Goal: Communication & Community: Answer question/provide support

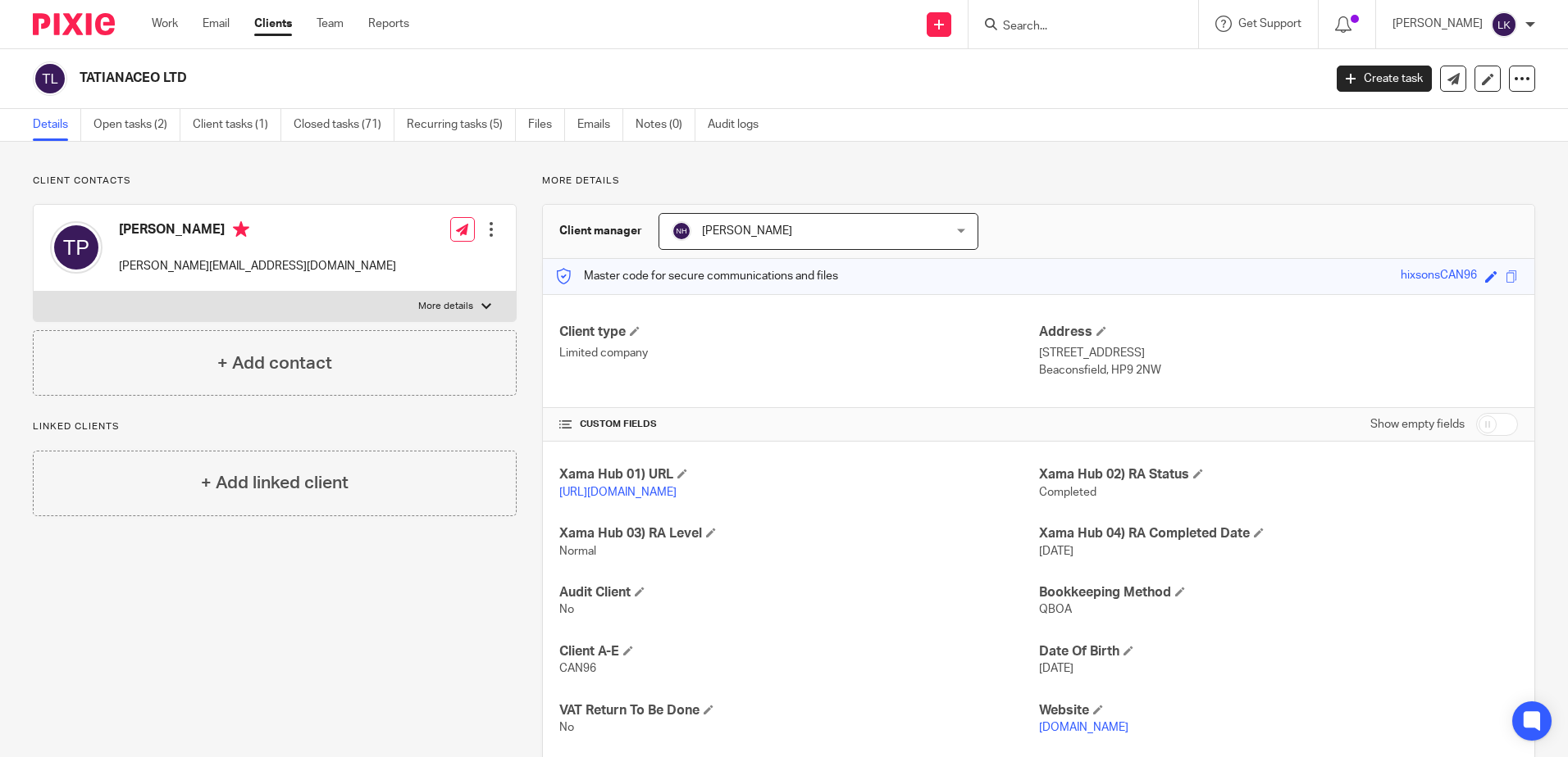
click at [1028, 24] on input "Search" at bounding box center [1075, 27] width 147 height 14
type input "jes"
click at [1058, 84] on link at bounding box center [1118, 89] width 241 height 24
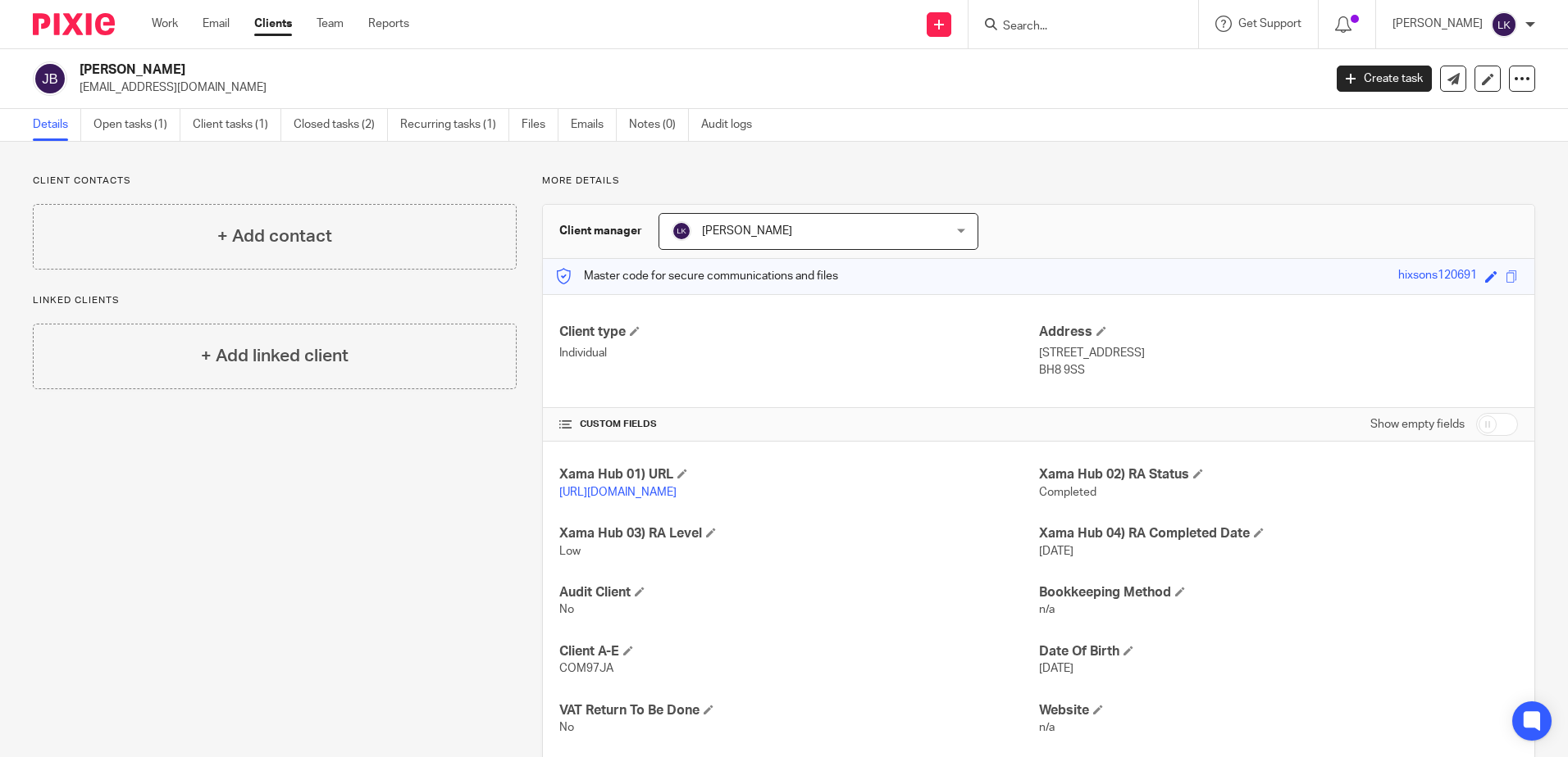
click at [1021, 24] on input "Search" at bounding box center [1075, 27] width 147 height 14
click at [760, 22] on div "Send new email Create task Add client Request signature Get Support Contact via…" at bounding box center [1000, 24] width 1134 height 49
click at [1032, 23] on input "Search" at bounding box center [1075, 27] width 147 height 14
type input "jes"
click at [1066, 88] on link at bounding box center [1118, 89] width 241 height 24
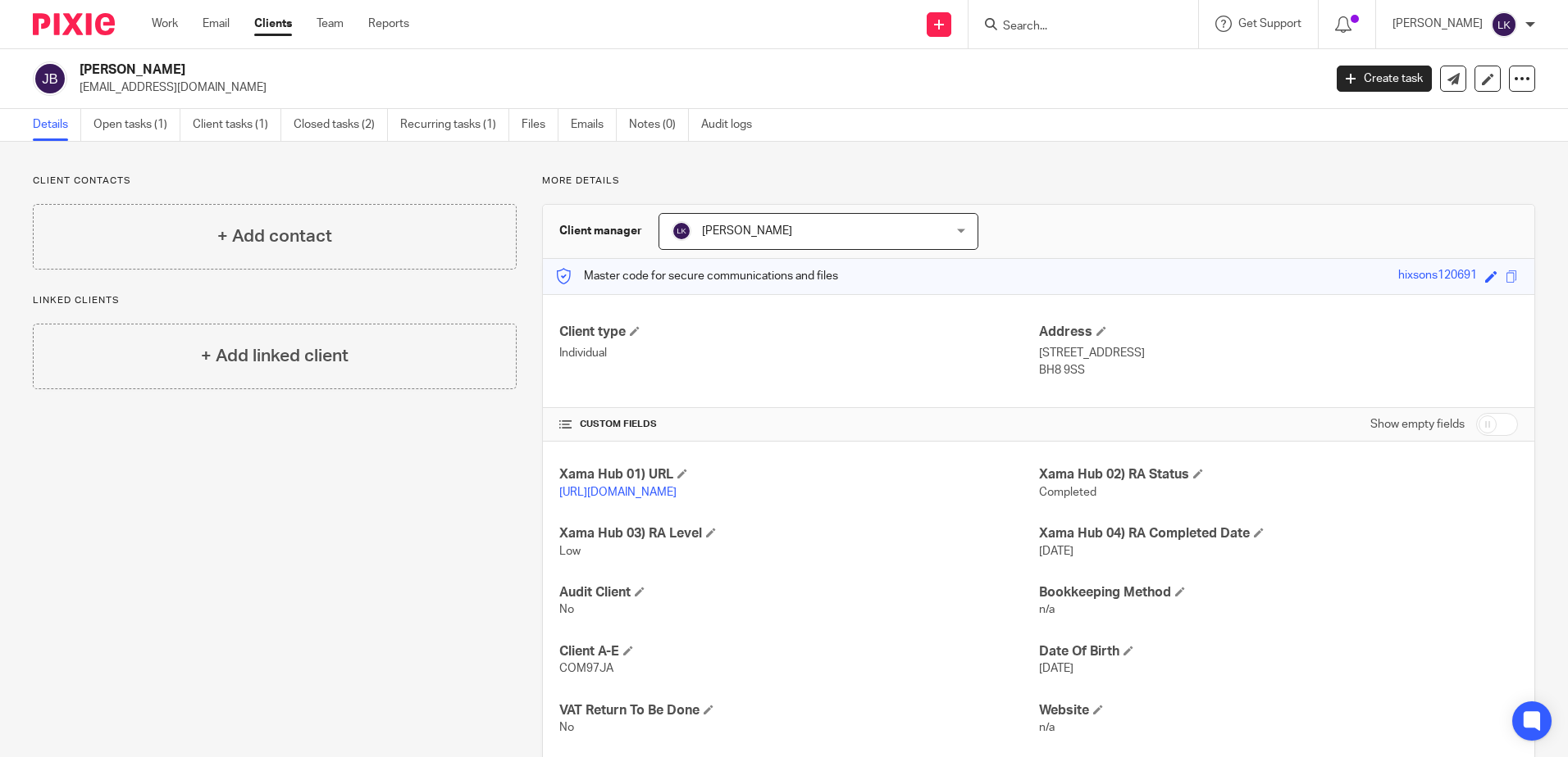
drag, startPoint x: 253, startPoint y: 87, endPoint x: 79, endPoint y: 83, distance: 174.0
click at [79, 83] on div "Jessica Burgess jessicaamyburgess@outlook.com" at bounding box center [671, 79] width 1279 height 34
copy p "jessicaamyburgess@outlook.com"
click at [164, 18] on link "Work" at bounding box center [164, 23] width 26 height 16
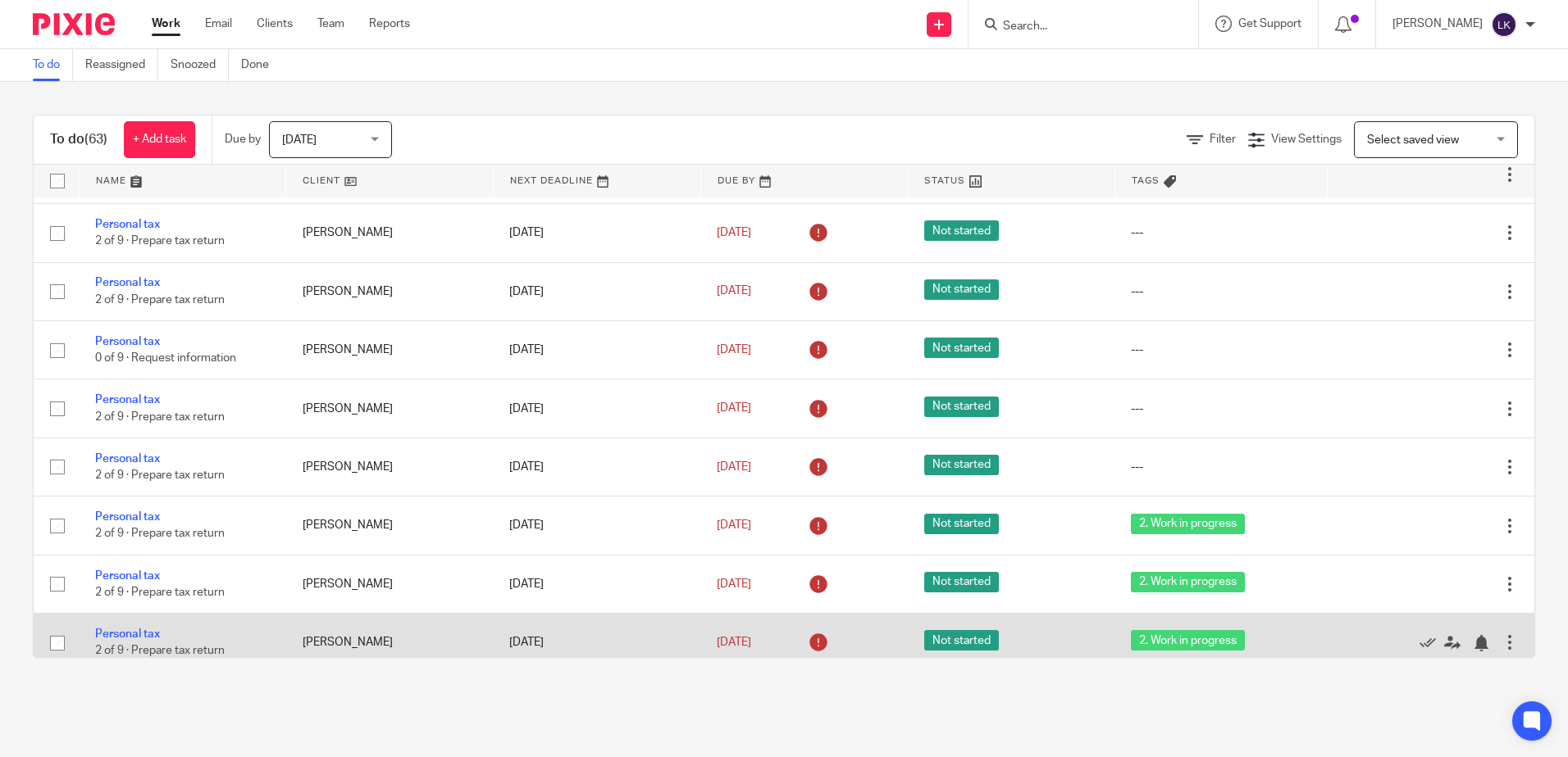
scroll to position [1967, 0]
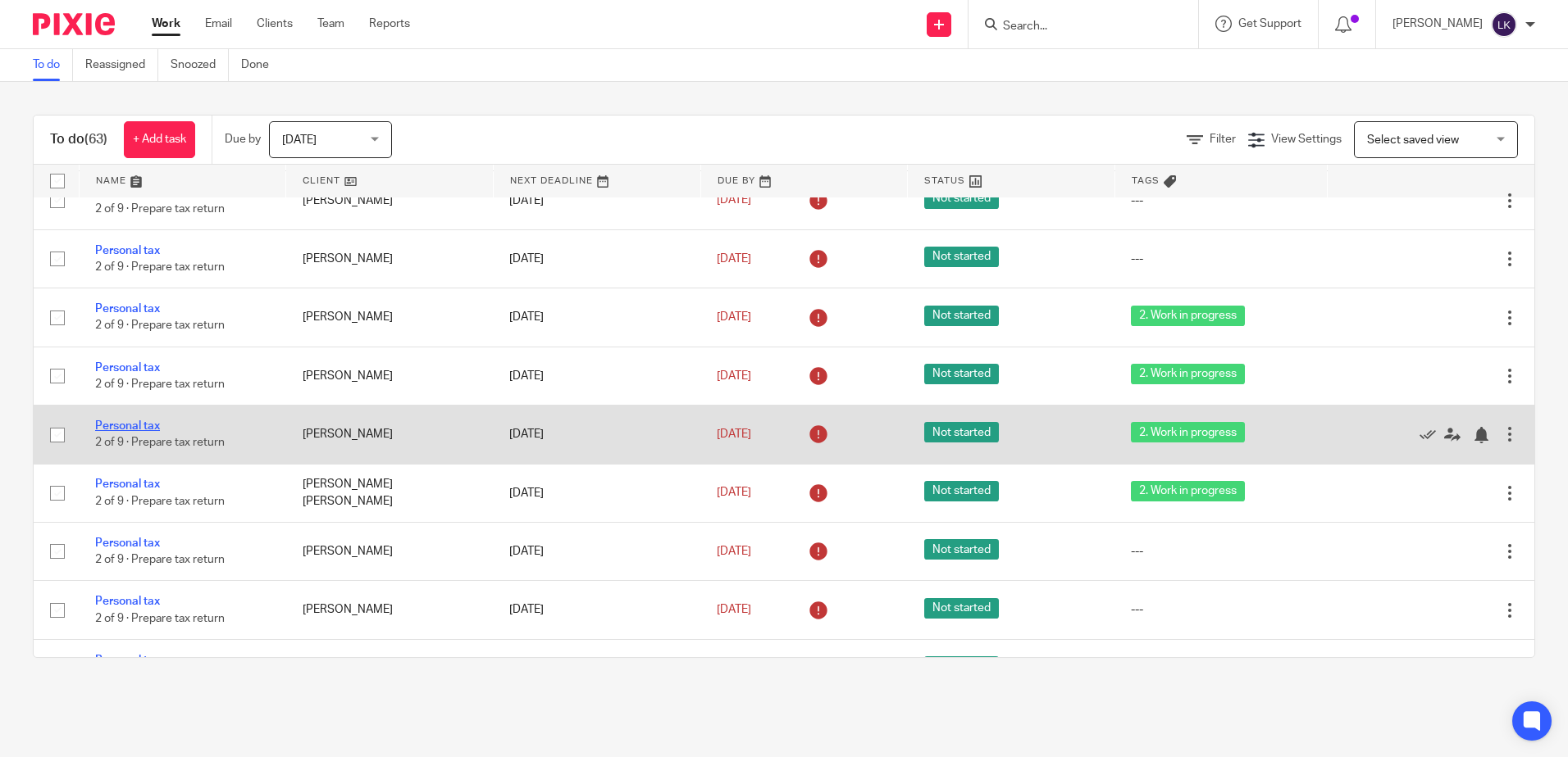
click at [133, 432] on link "Personal tax" at bounding box center [127, 425] width 65 height 12
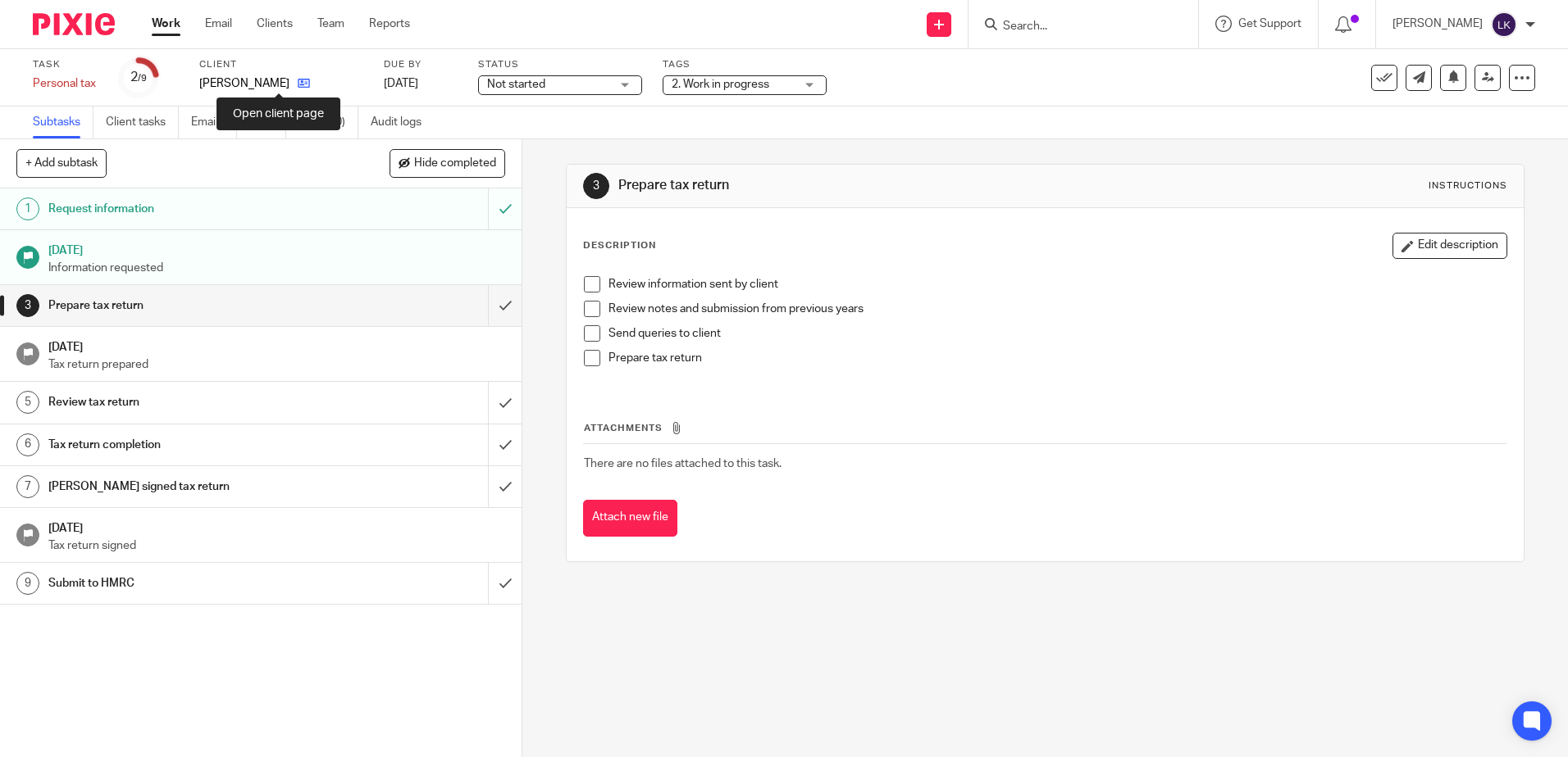
click at [297, 83] on icon at bounding box center [304, 83] width 13 height 13
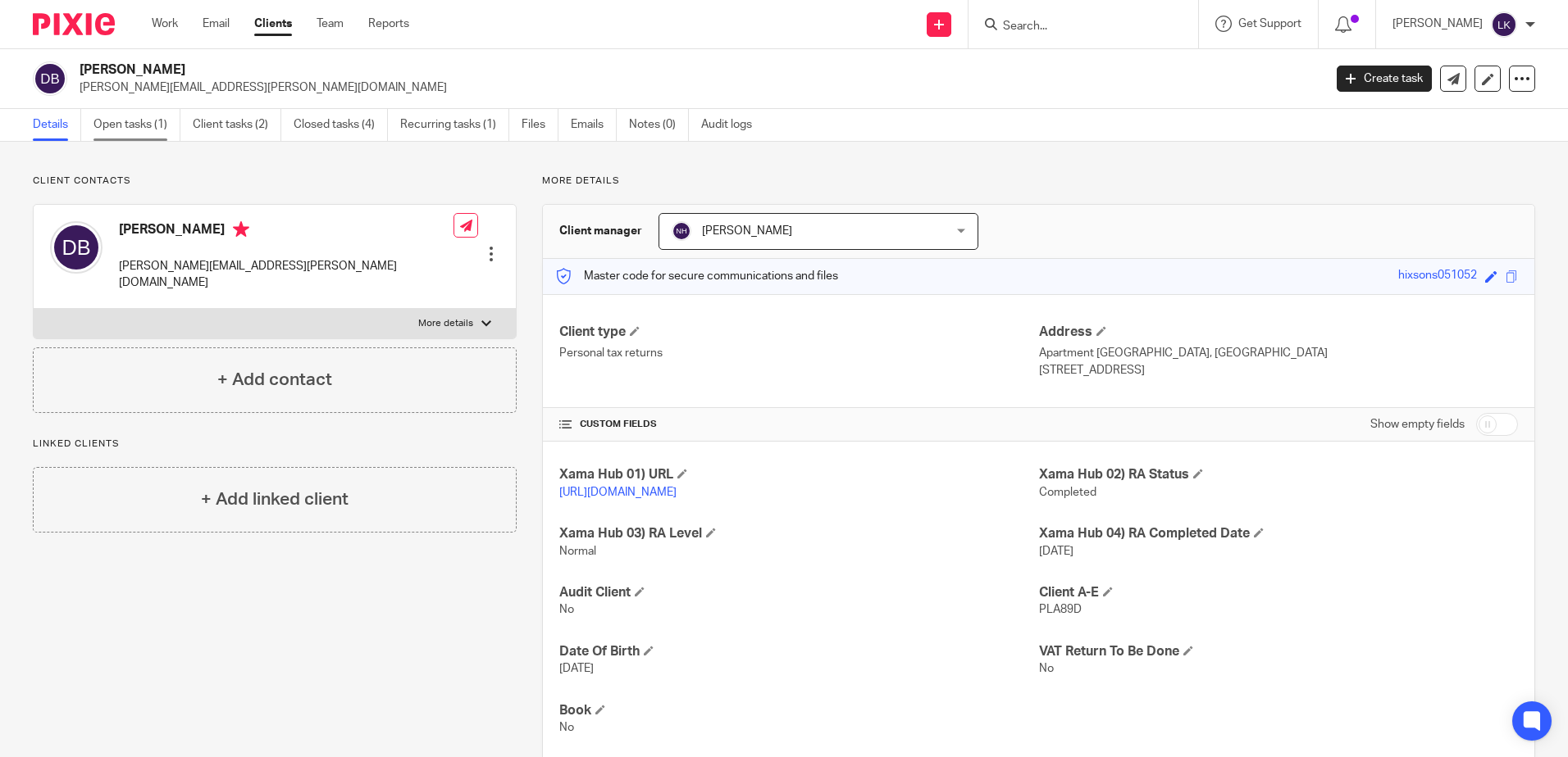
click at [125, 120] on link "Open tasks (1)" at bounding box center [136, 125] width 87 height 32
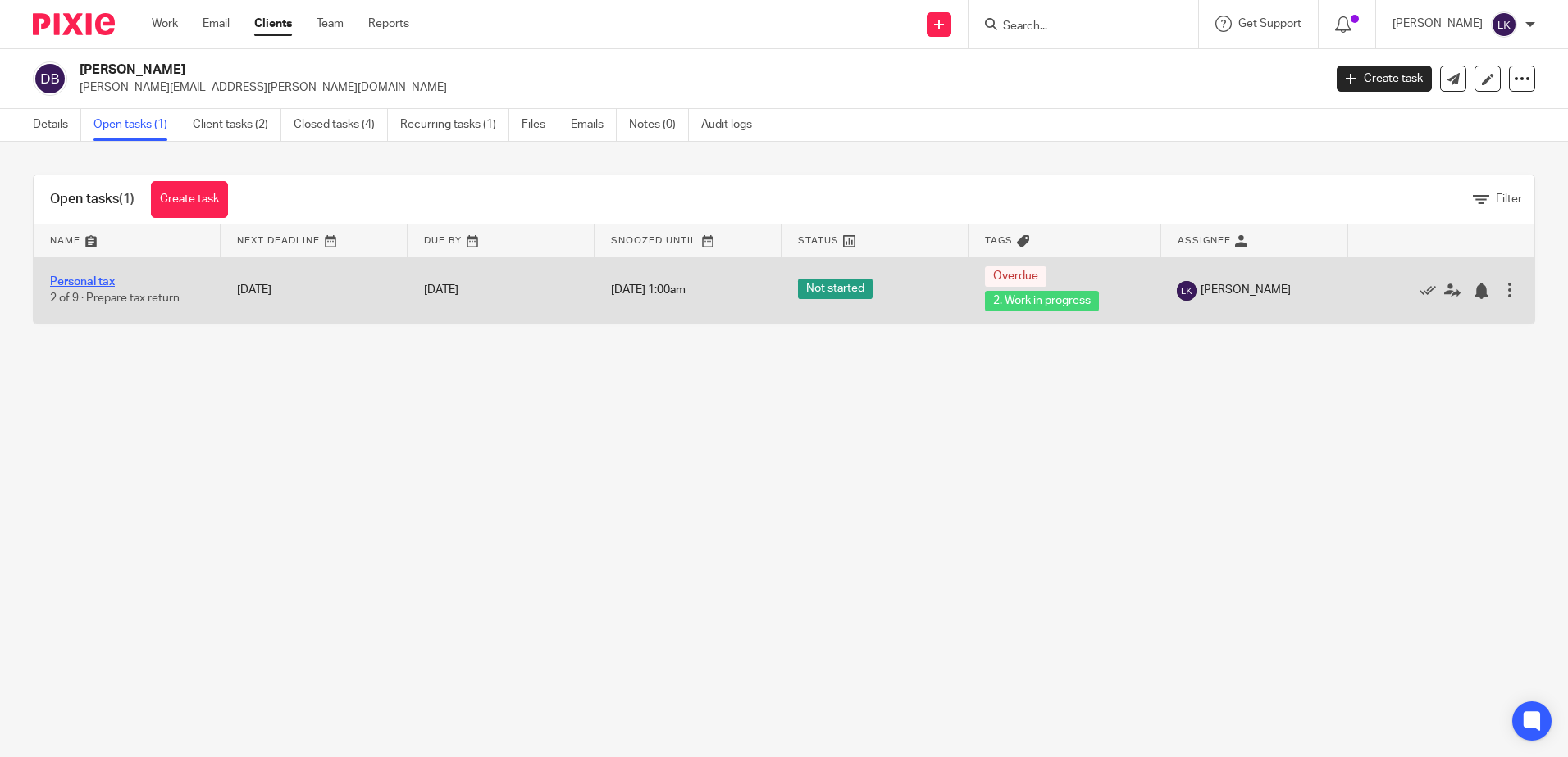
click at [93, 280] on link "Personal tax" at bounding box center [82, 282] width 65 height 12
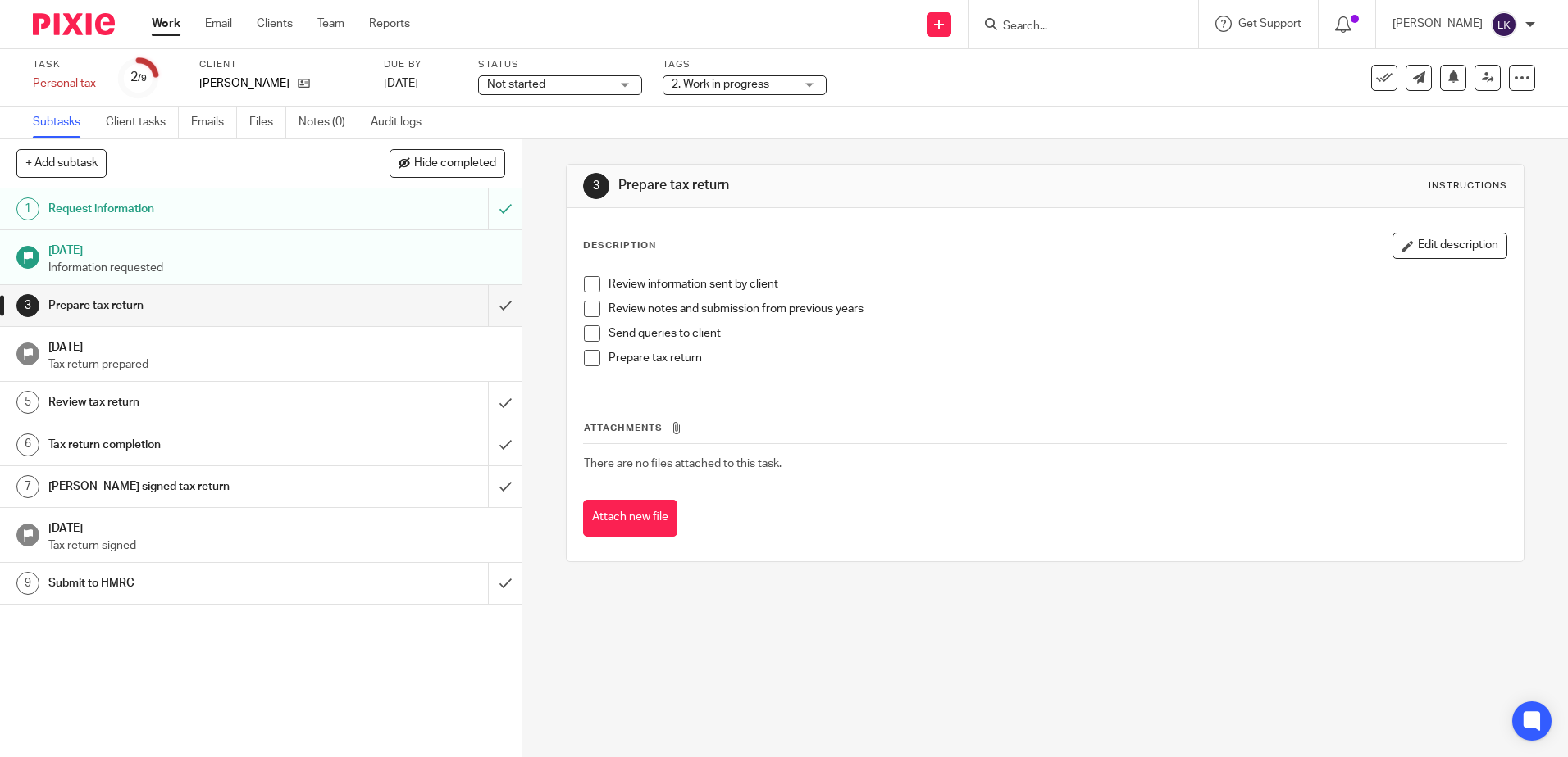
click at [210, 205] on h1 "Request information" at bounding box center [190, 209] width 282 height 24
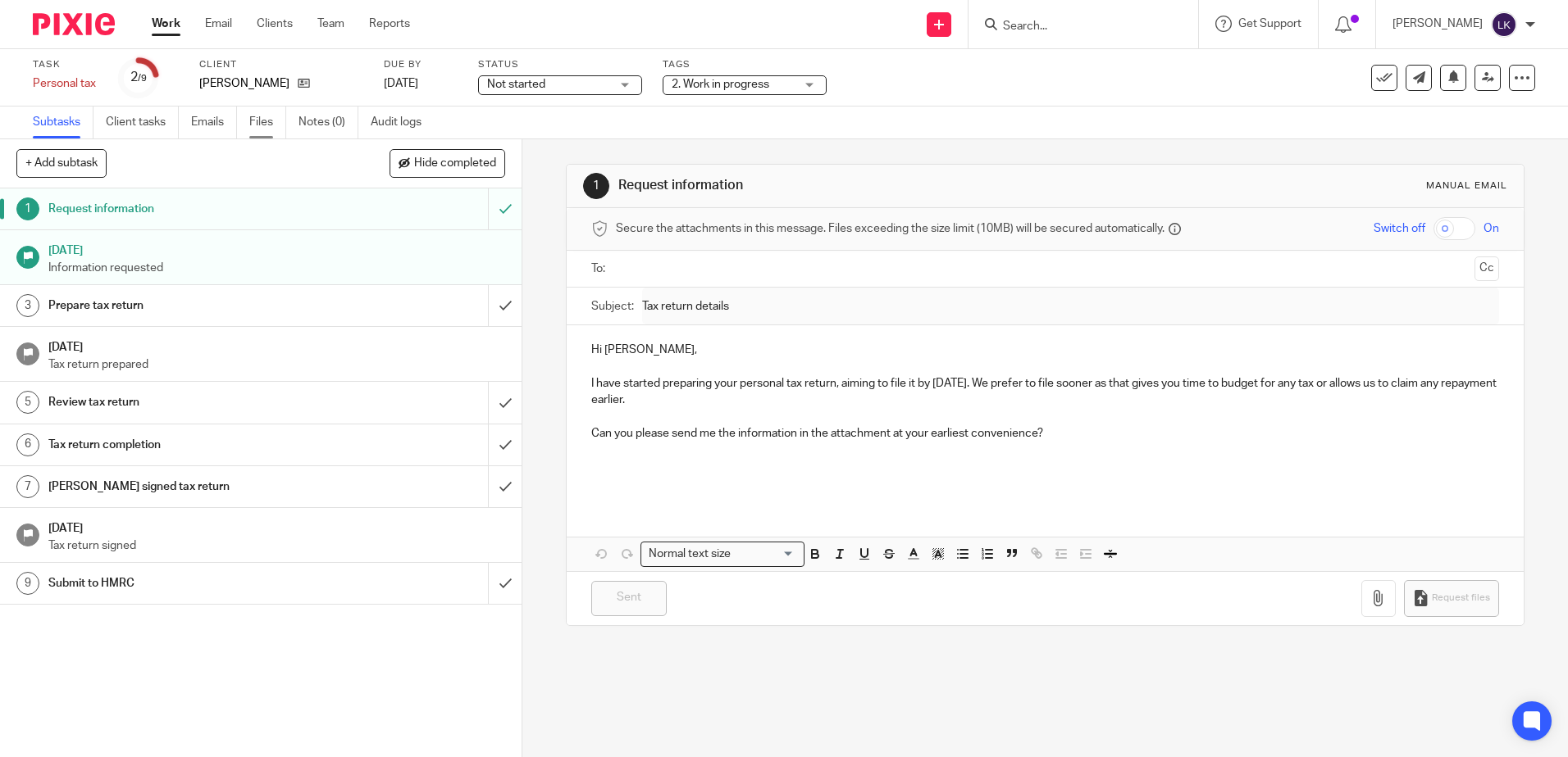
click at [260, 124] on link "Files" at bounding box center [268, 122] width 37 height 32
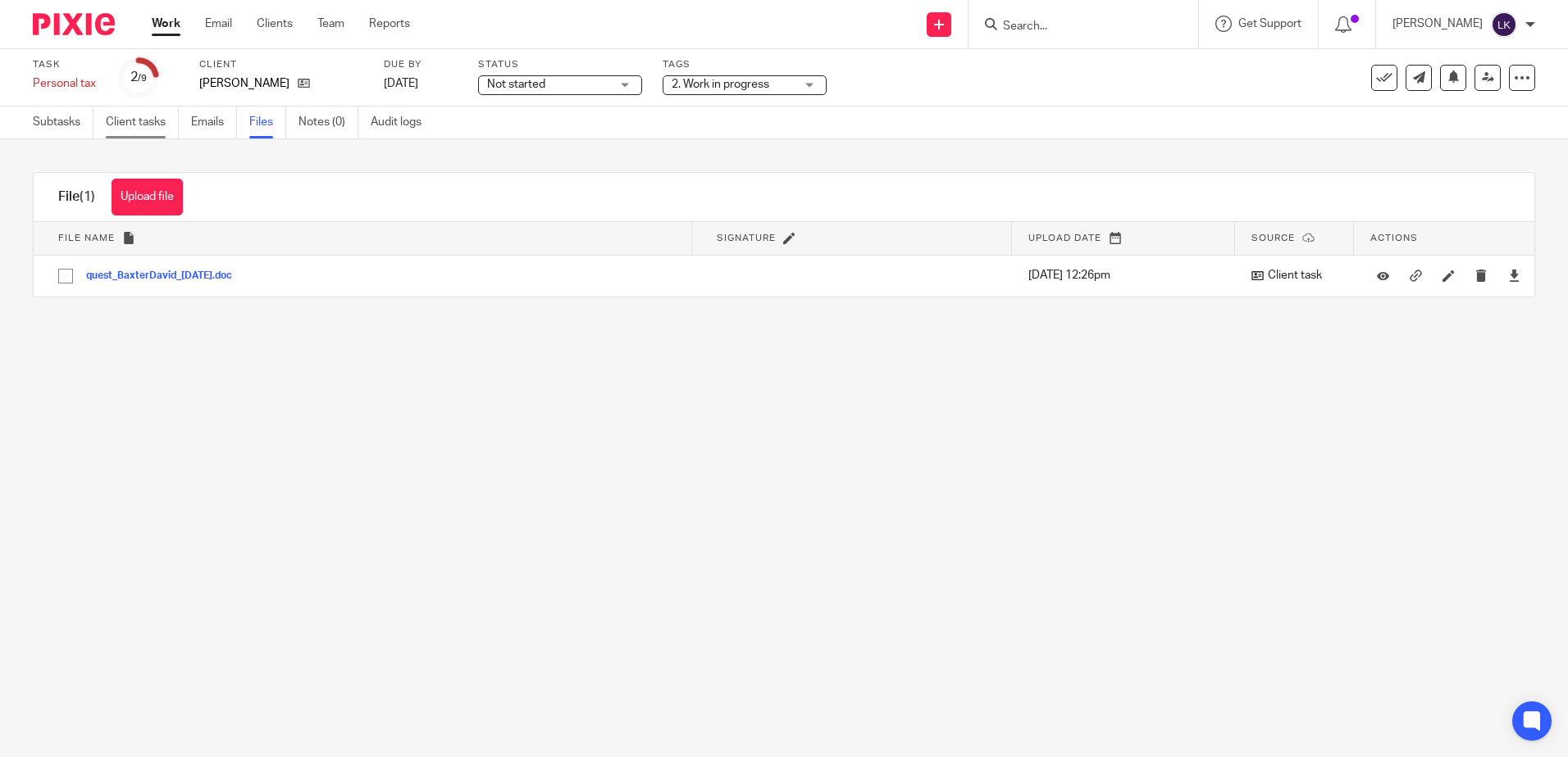
click at [141, 126] on link "Client tasks" at bounding box center [142, 122] width 73 height 32
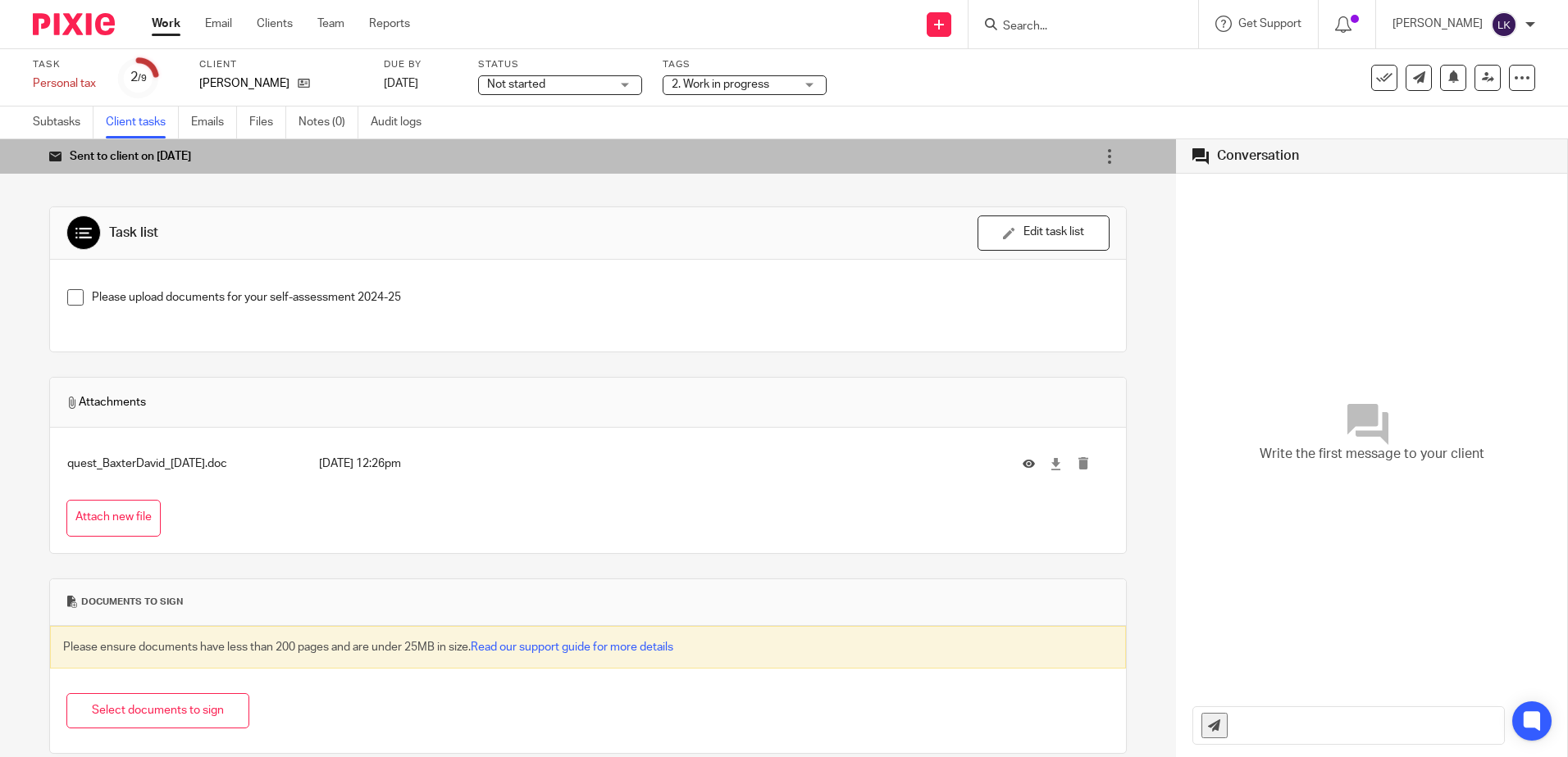
click at [146, 119] on link "Client tasks" at bounding box center [142, 122] width 73 height 32
click at [1037, 217] on button "Edit task list" at bounding box center [1043, 233] width 132 height 35
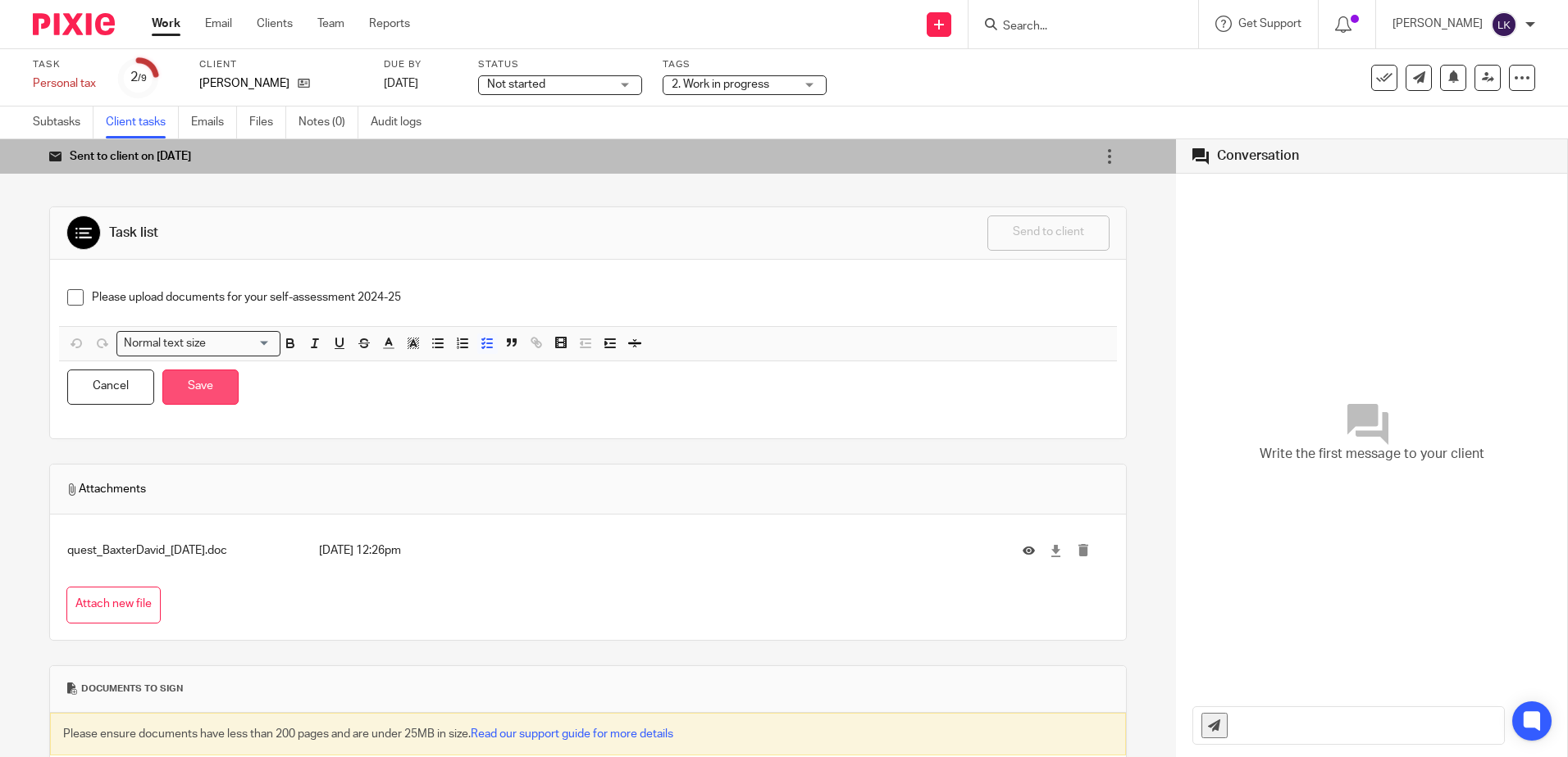
click at [209, 389] on button "Save" at bounding box center [201, 387] width 76 height 35
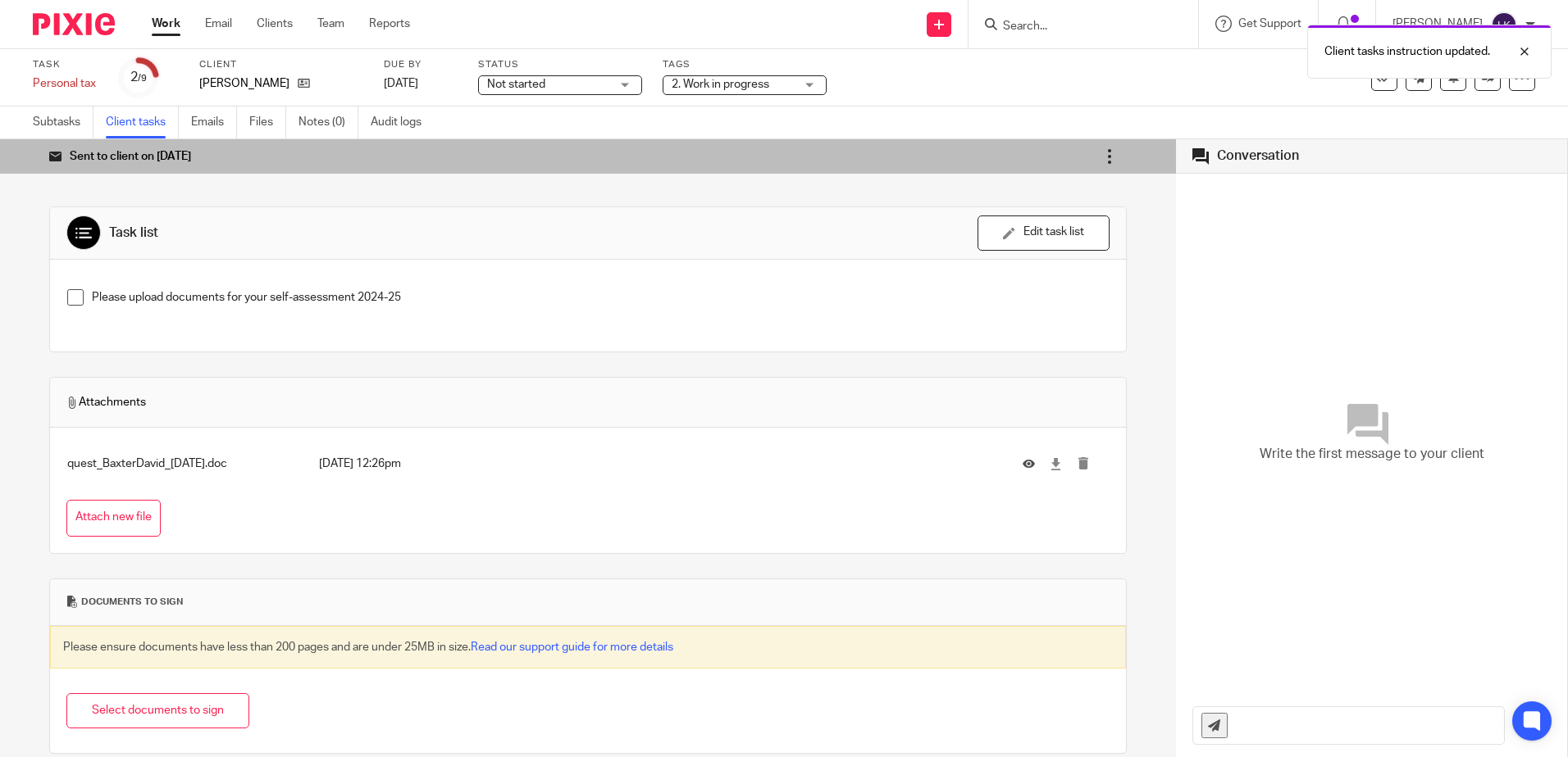
click at [1101, 154] on icon at bounding box center [1109, 156] width 16 height 16
click at [1037, 193] on li "Re-send email" at bounding box center [1065, 201] width 155 height 23
click at [1021, 18] on form at bounding box center [1088, 23] width 174 height 21
click at [1021, 29] on input "Search" at bounding box center [1075, 27] width 147 height 14
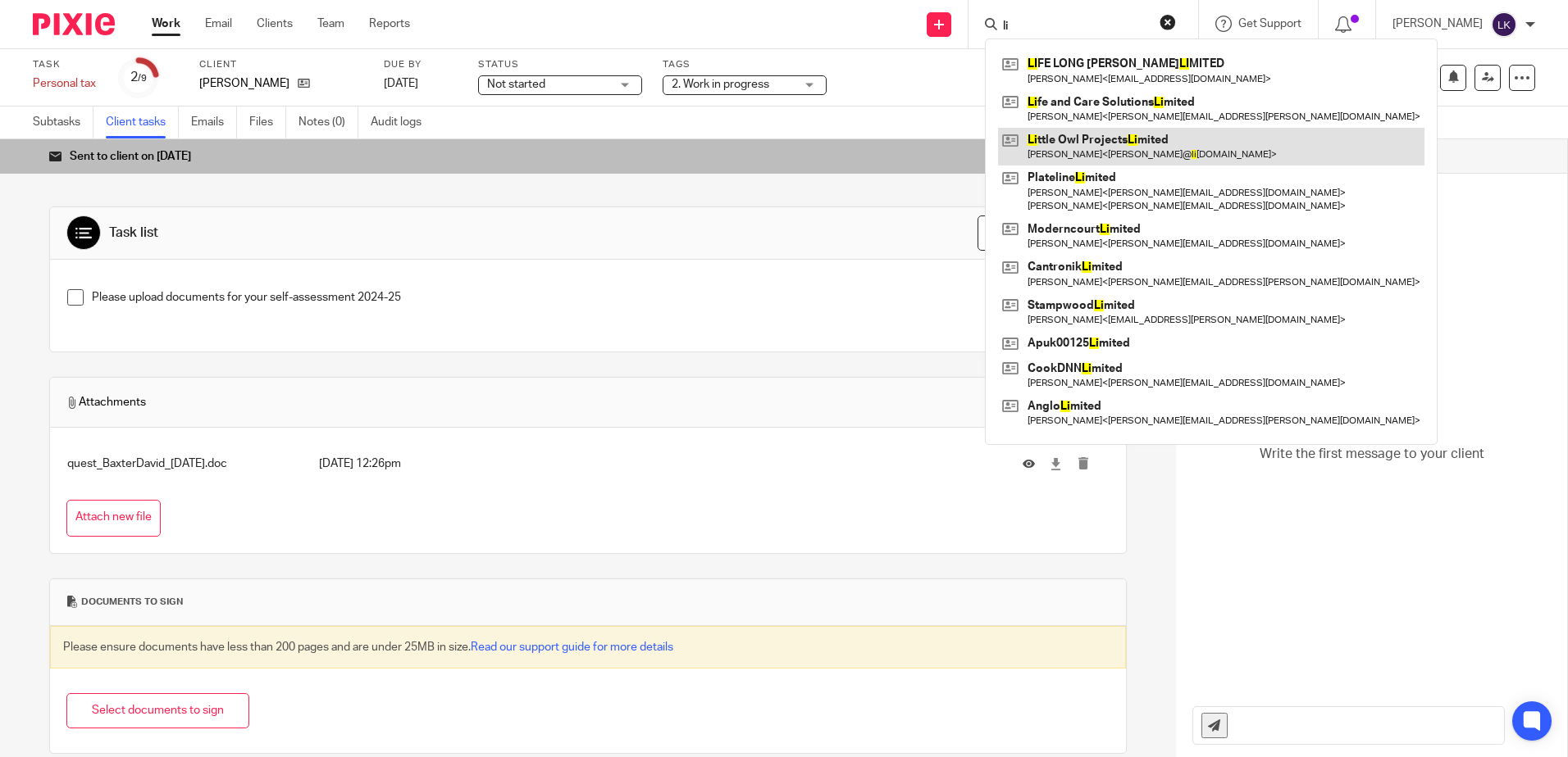
type input "l"
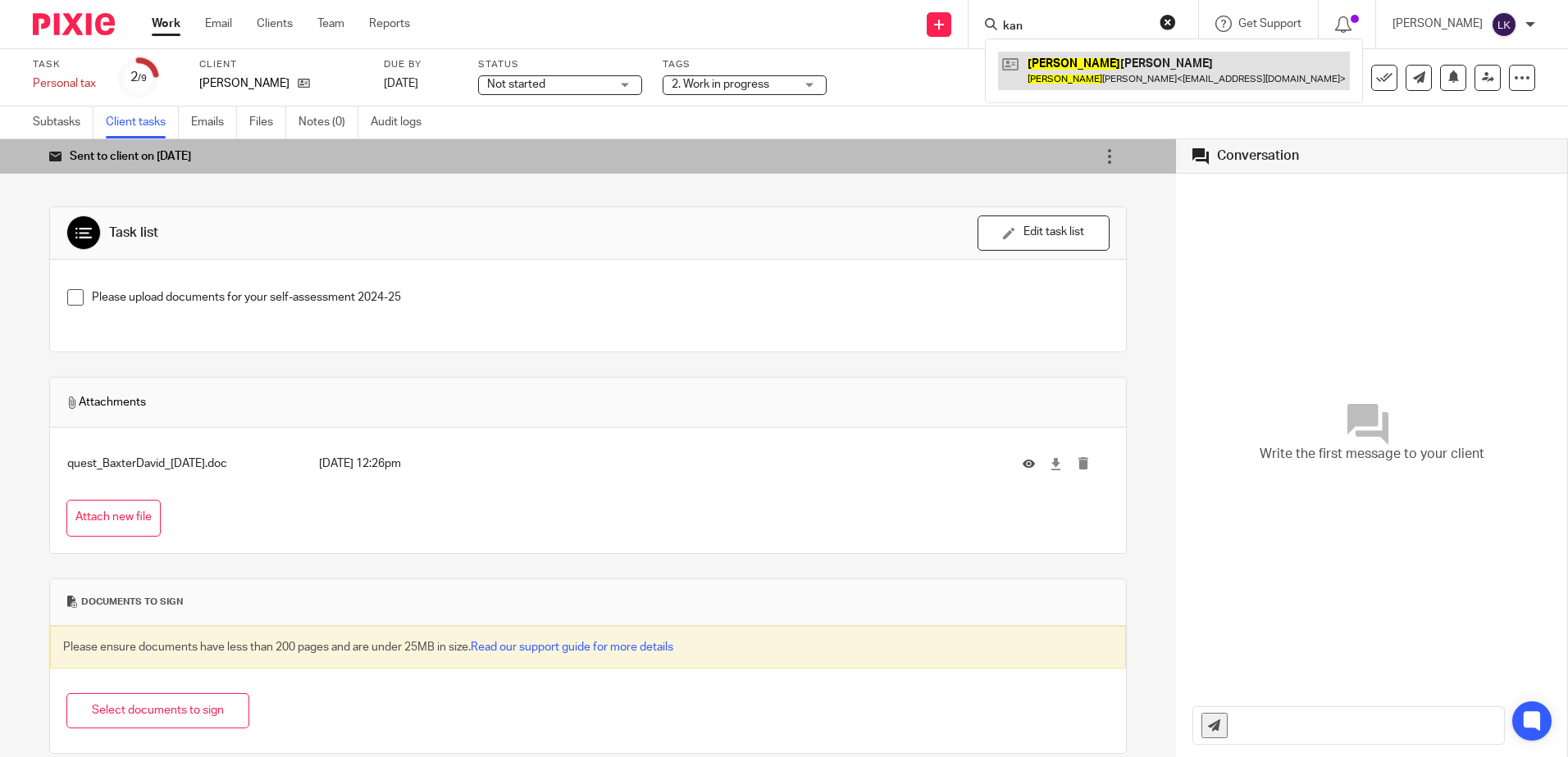
type input "kan"
click at [1079, 58] on link at bounding box center [1173, 70] width 352 height 38
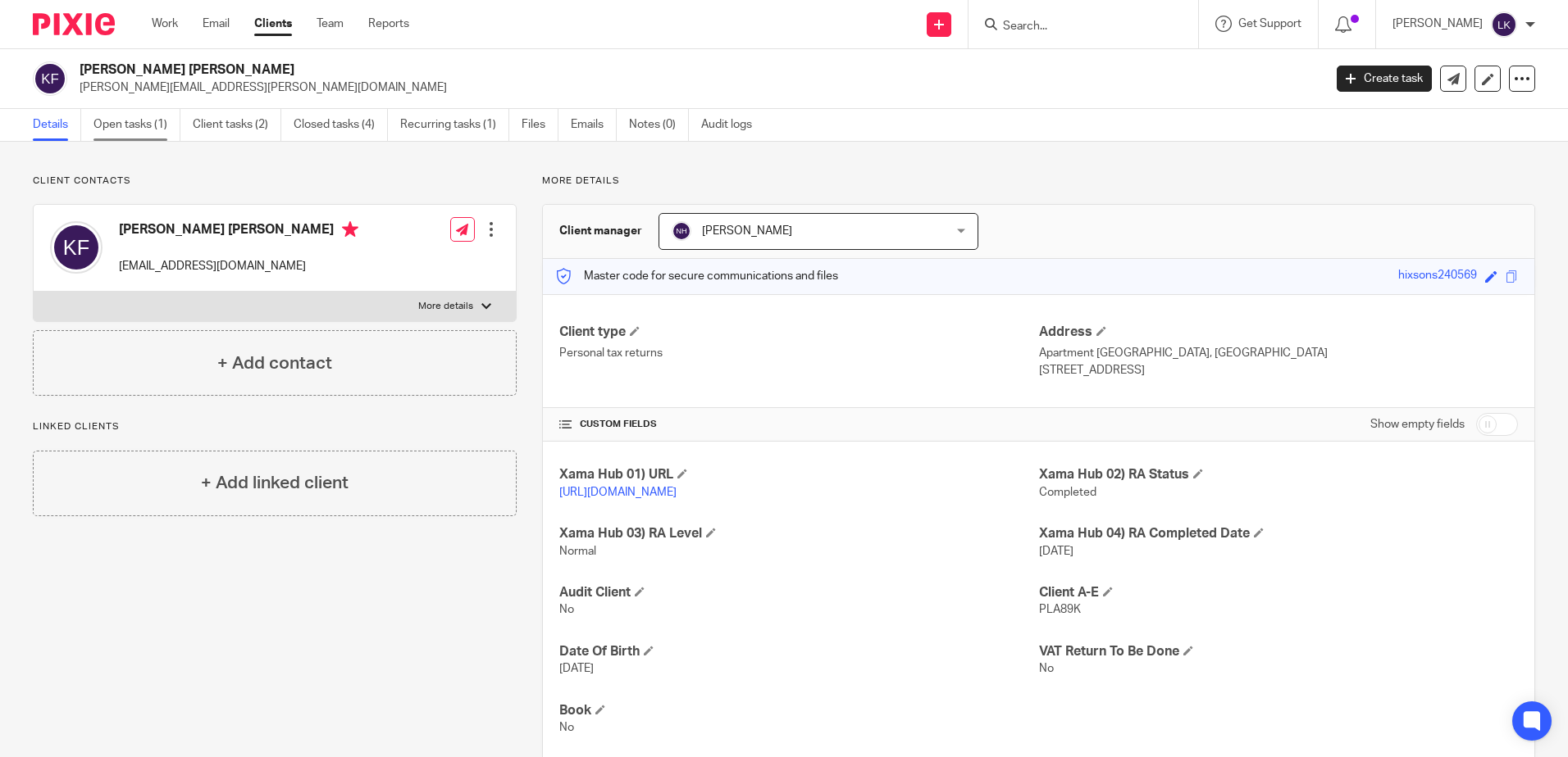
click at [122, 119] on link "Open tasks (1)" at bounding box center [136, 125] width 87 height 32
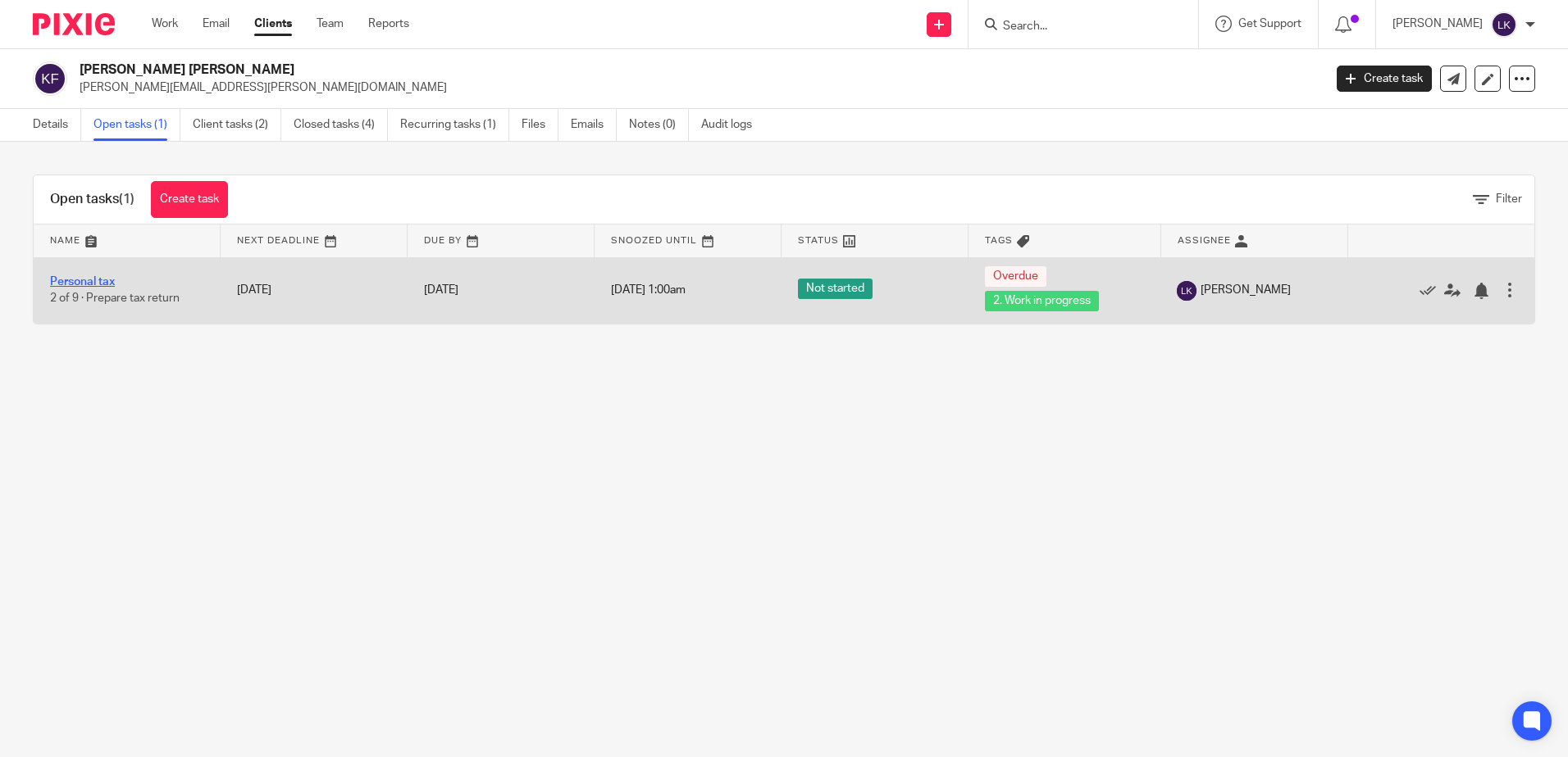
click at [87, 278] on link "Personal tax" at bounding box center [82, 282] width 65 height 12
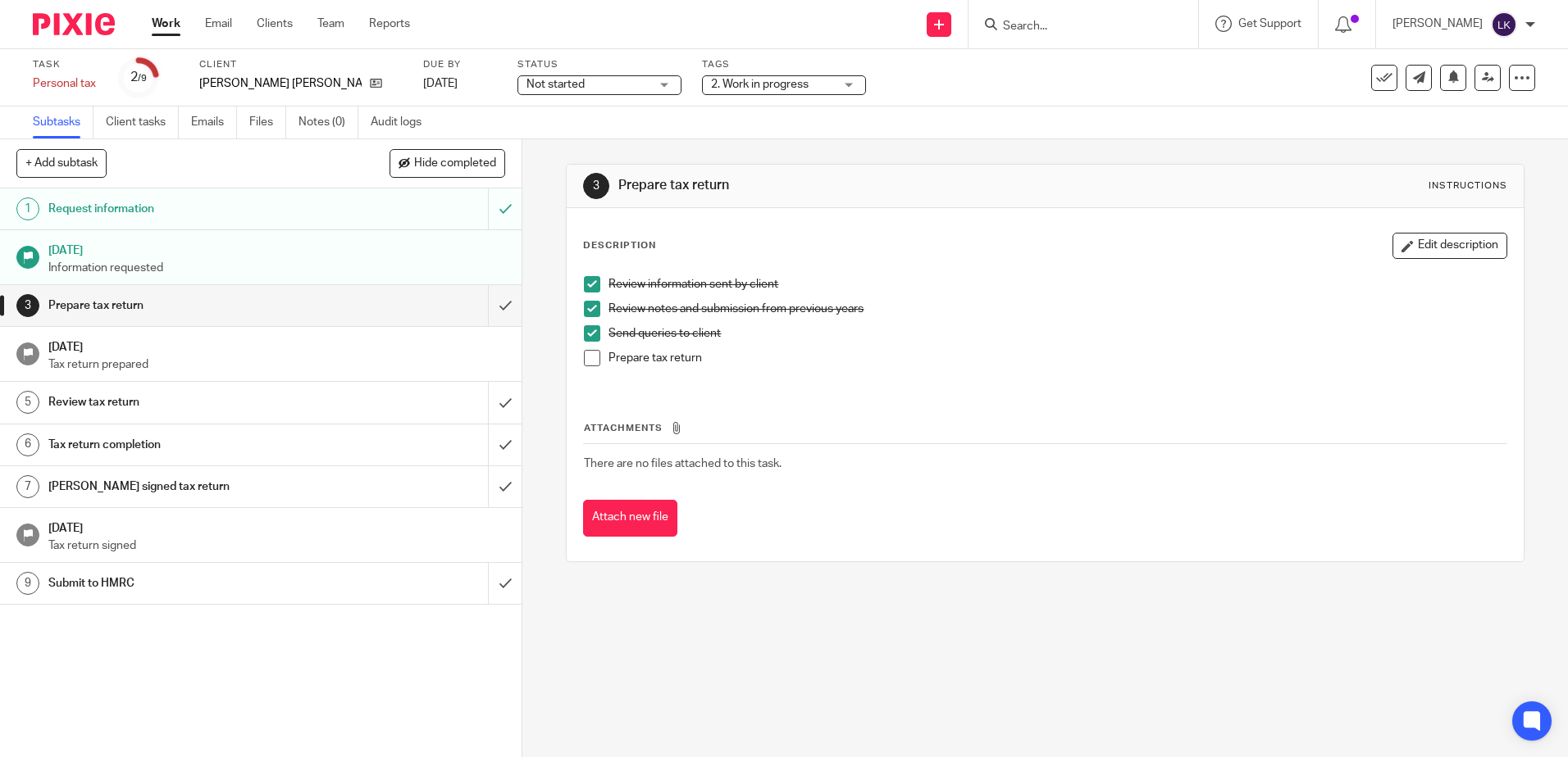
drag, startPoint x: 57, startPoint y: 114, endPoint x: 82, endPoint y: 114, distance: 25.0
click at [57, 114] on link "Subtasks" at bounding box center [62, 122] width 61 height 32
click at [370, 85] on icon at bounding box center [376, 83] width 13 height 13
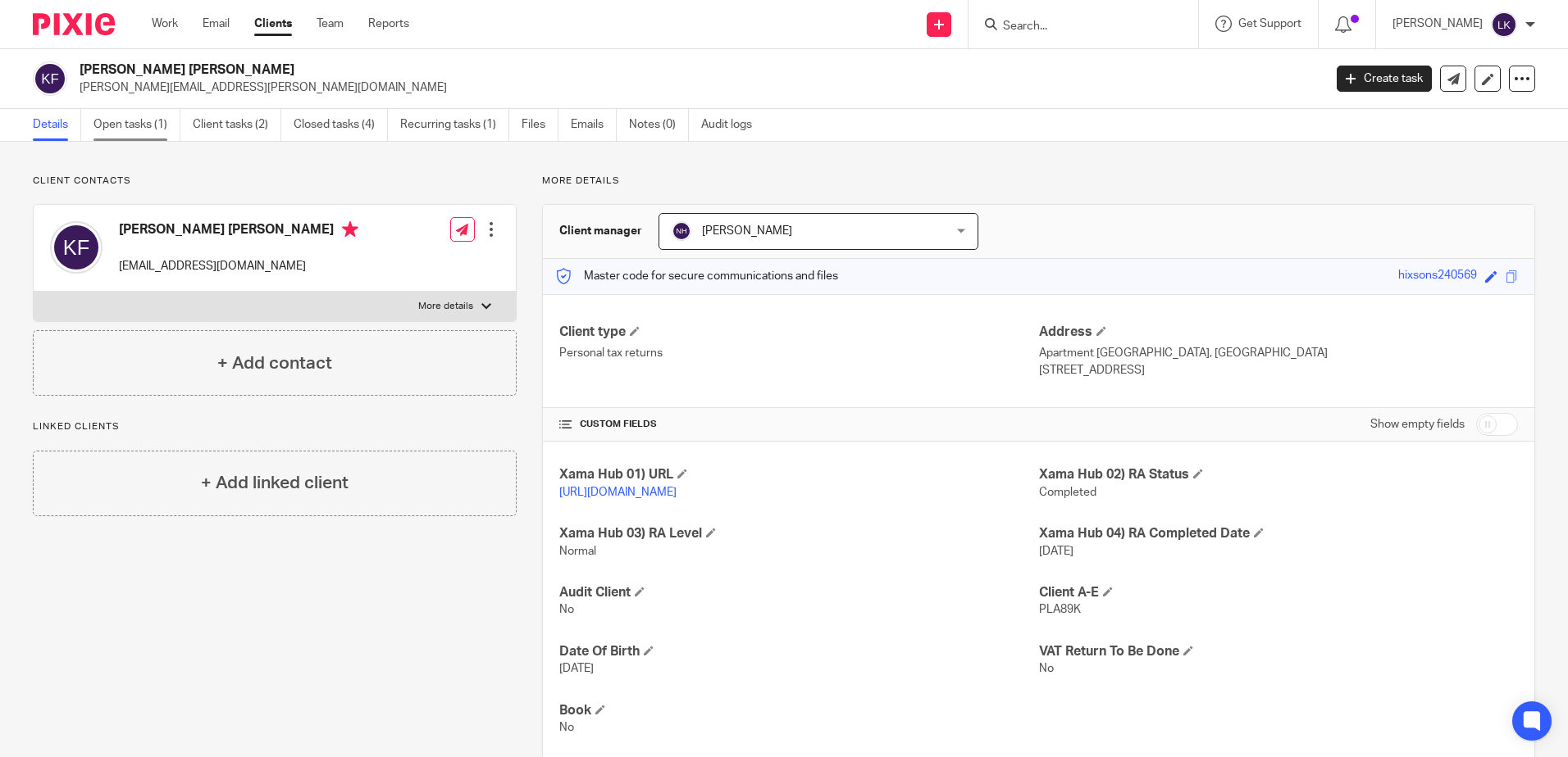
click at [117, 116] on link "Open tasks (1)" at bounding box center [136, 125] width 87 height 32
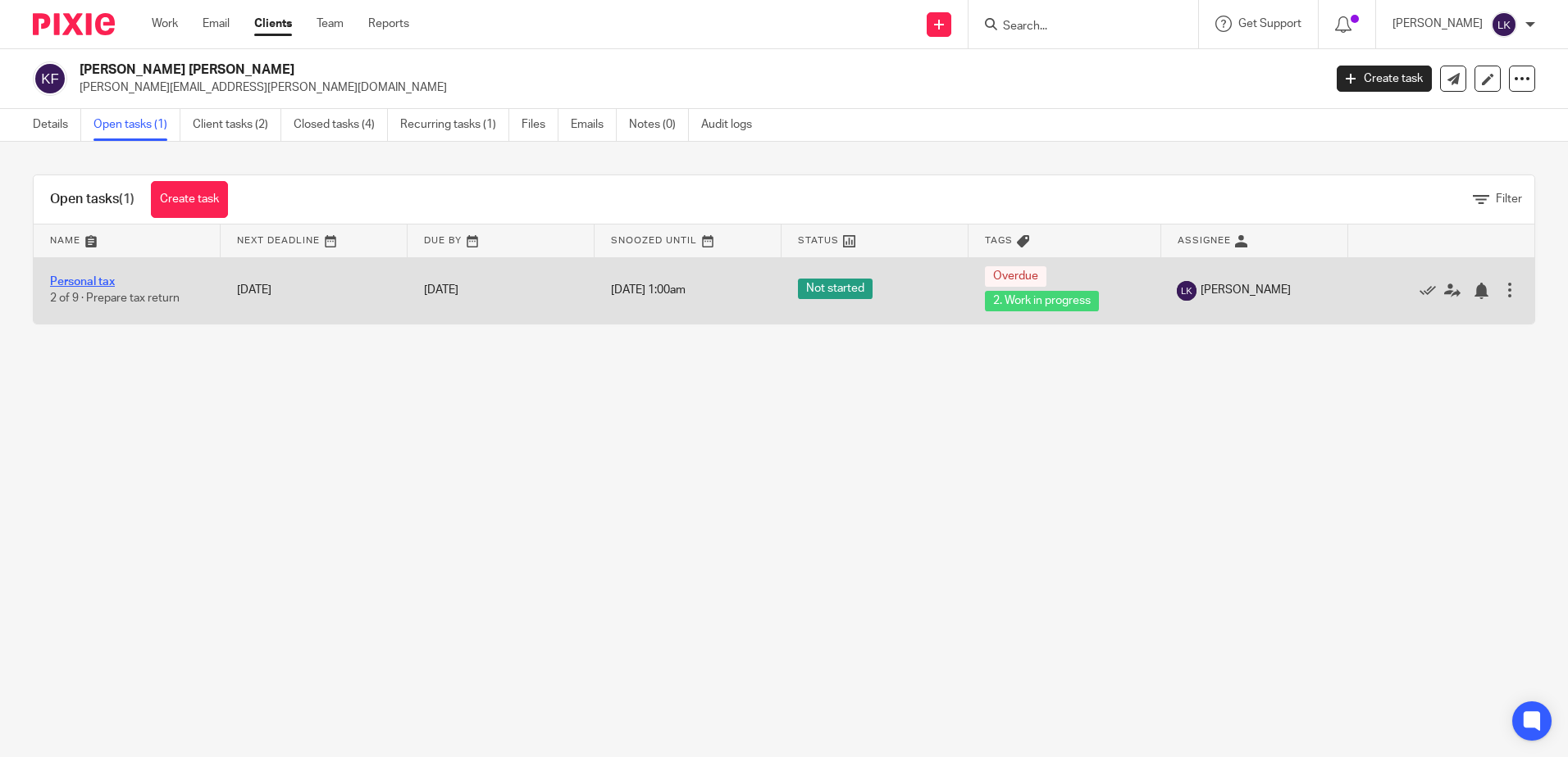
click at [77, 280] on link "Personal tax" at bounding box center [82, 282] width 65 height 12
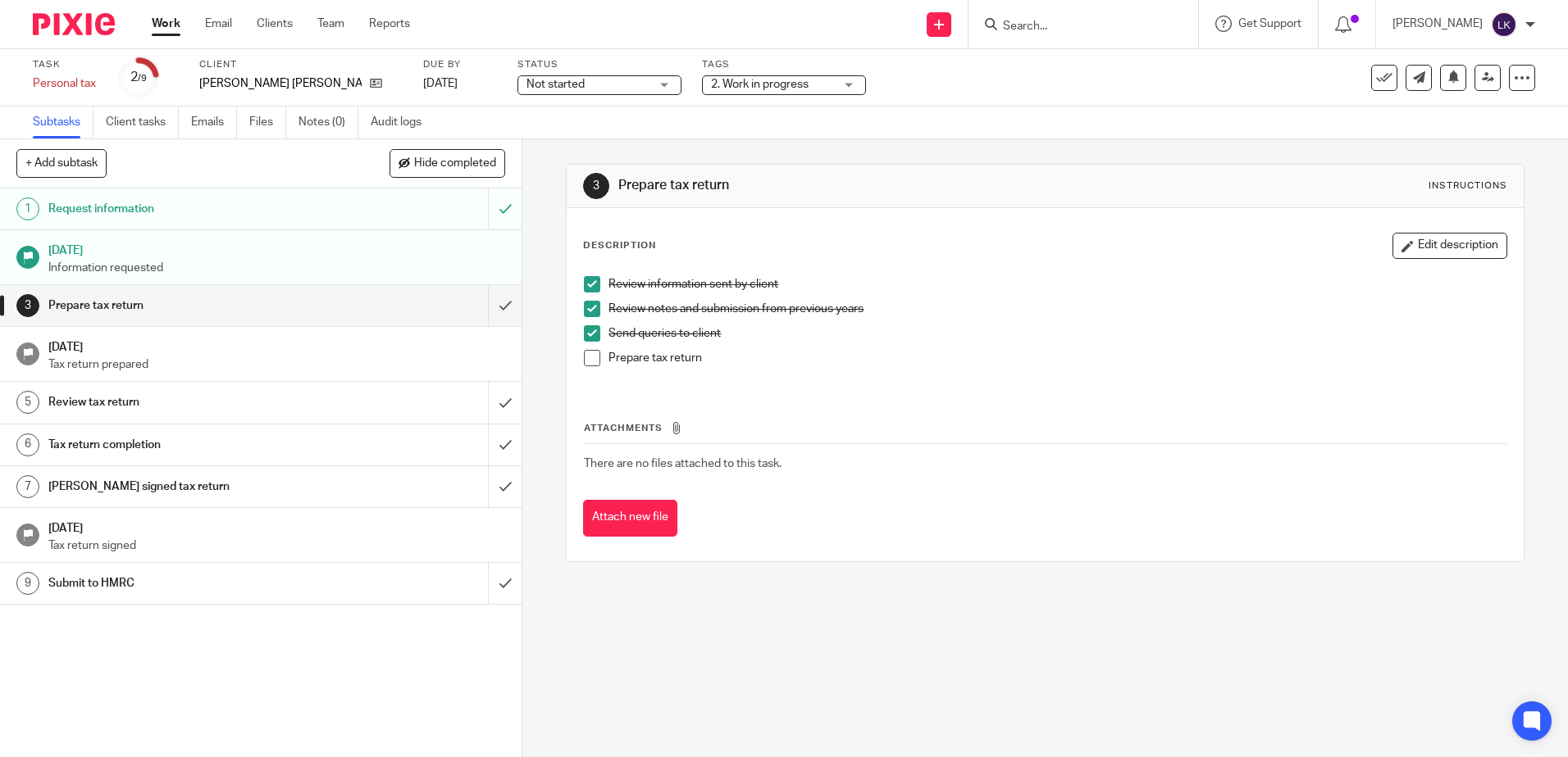
click at [394, 207] on div "Request information" at bounding box center [260, 209] width 424 height 24
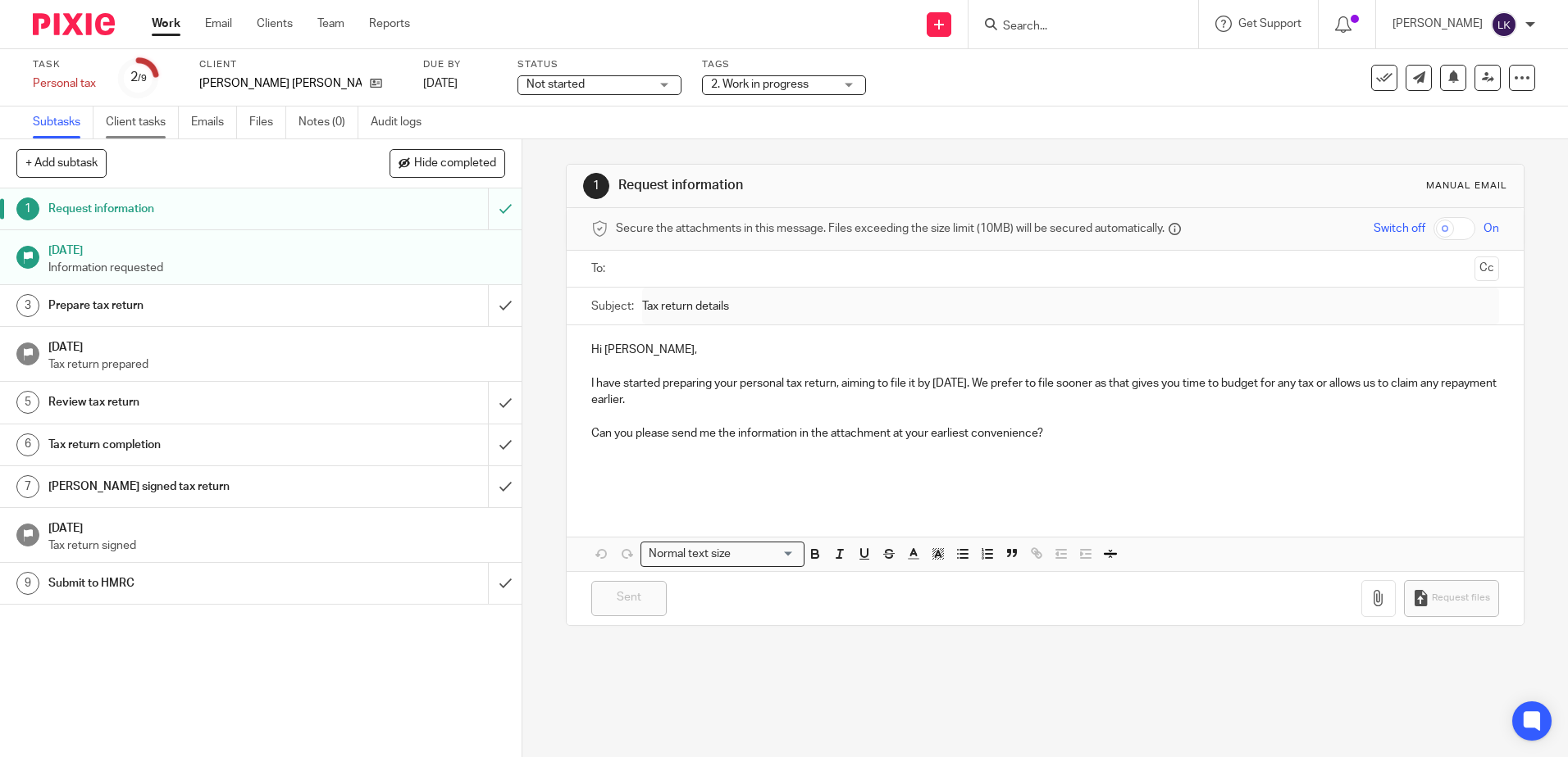
click at [131, 120] on link "Client tasks" at bounding box center [142, 122] width 73 height 32
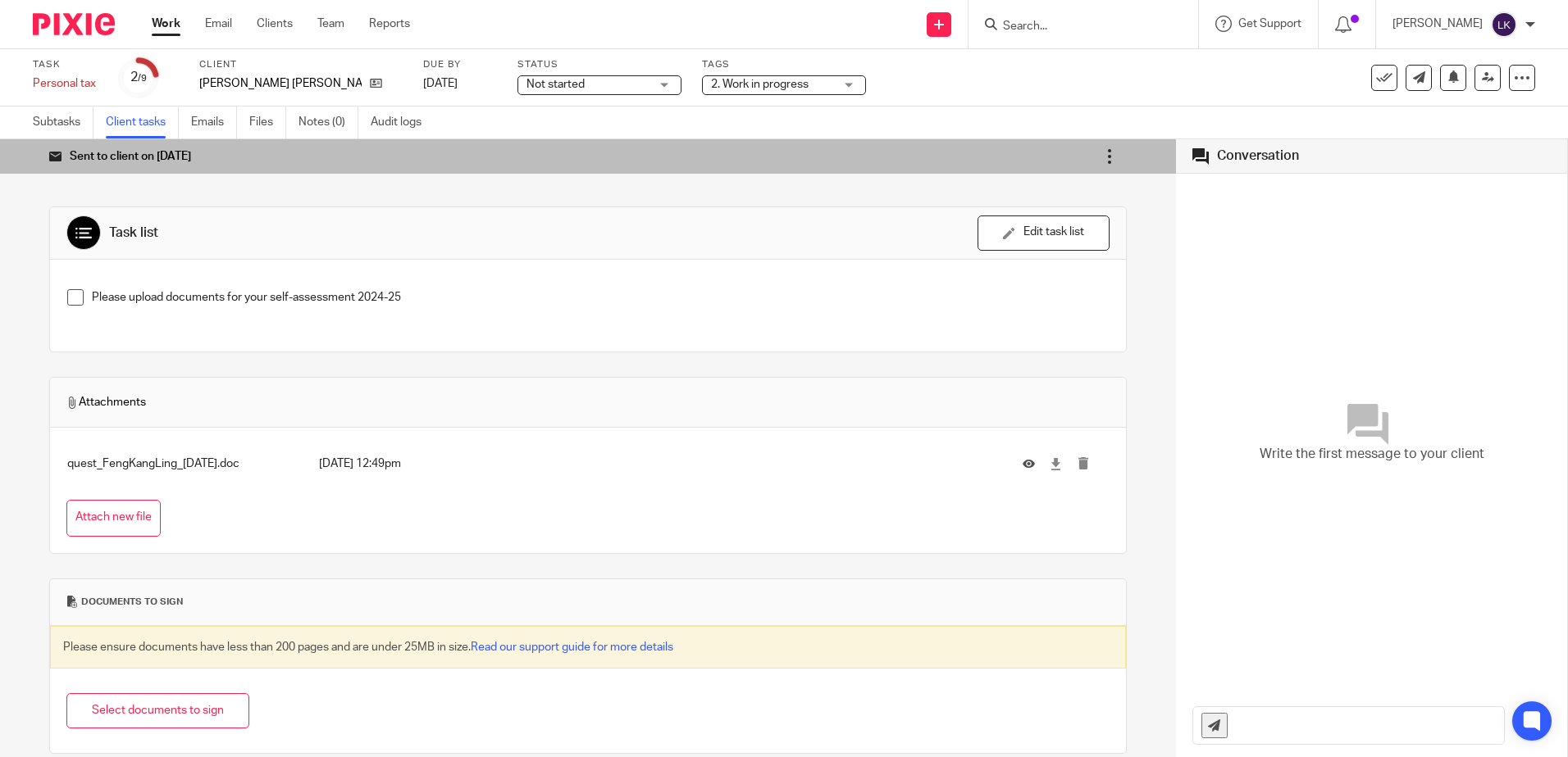
click at [1101, 154] on icon at bounding box center [1109, 156] width 16 height 16
click at [1043, 203] on link "Re-send email" at bounding box center [1045, 201] width 73 height 15
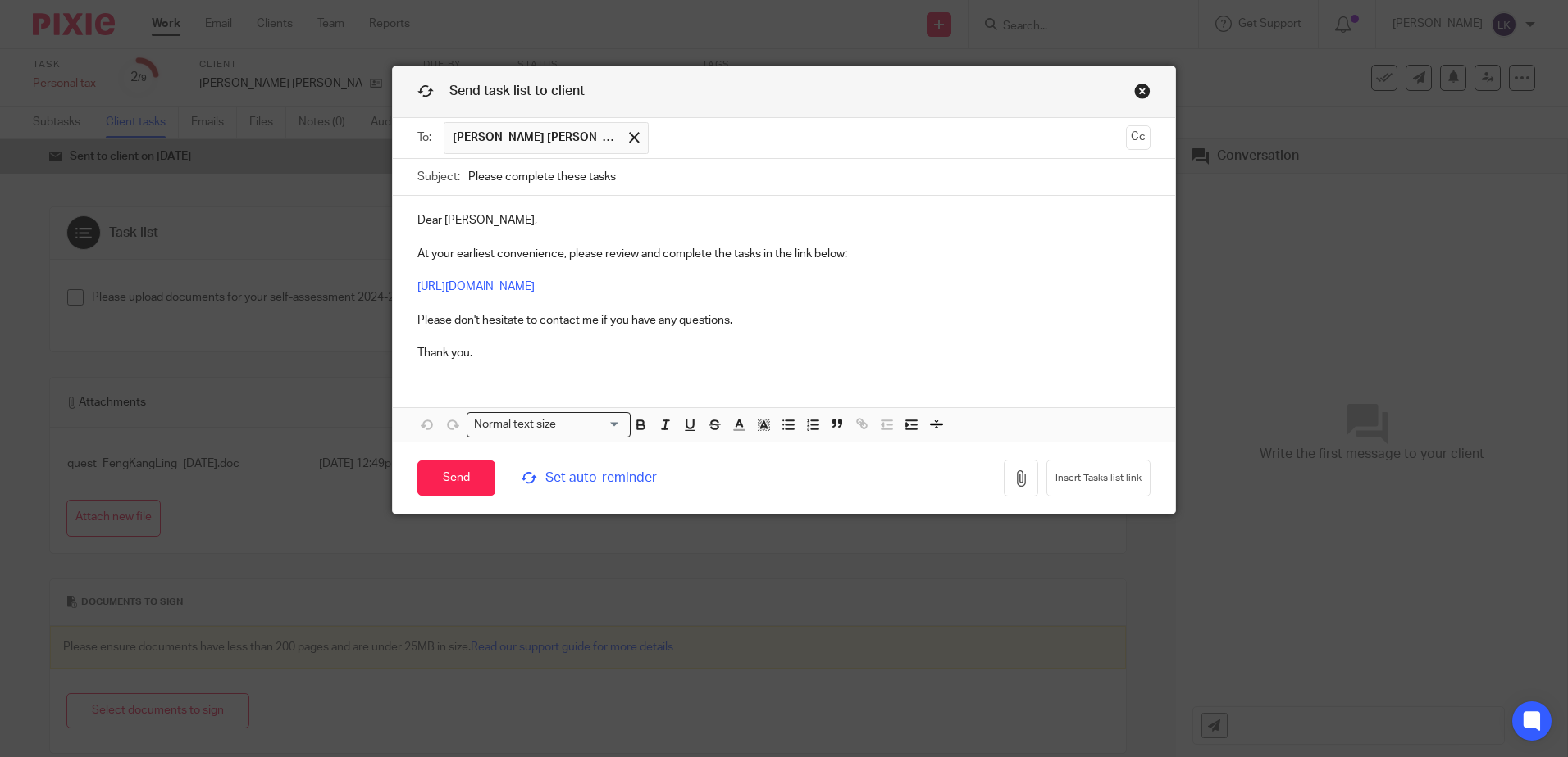
click at [480, 346] on p "Dear Kang Ling, At your earliest convenience, please review and complete the ta…" at bounding box center [784, 286] width 733 height 149
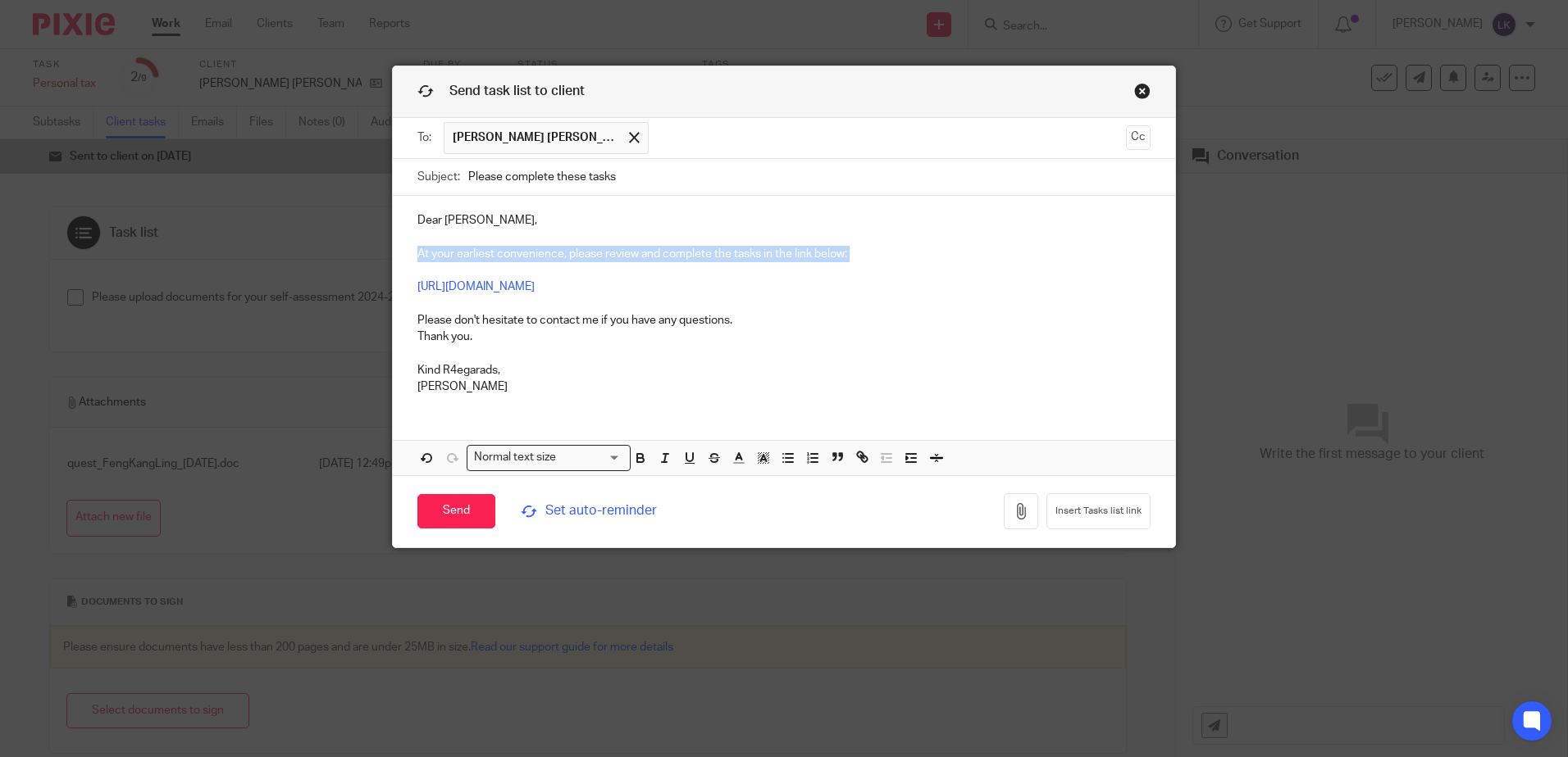
drag, startPoint x: 409, startPoint y: 252, endPoint x: 859, endPoint y: 263, distance: 450.1
click at [859, 263] on div "Dear Kang Ling, At your earliest convenience, please review and complete the ta…" at bounding box center [784, 302] width 782 height 211
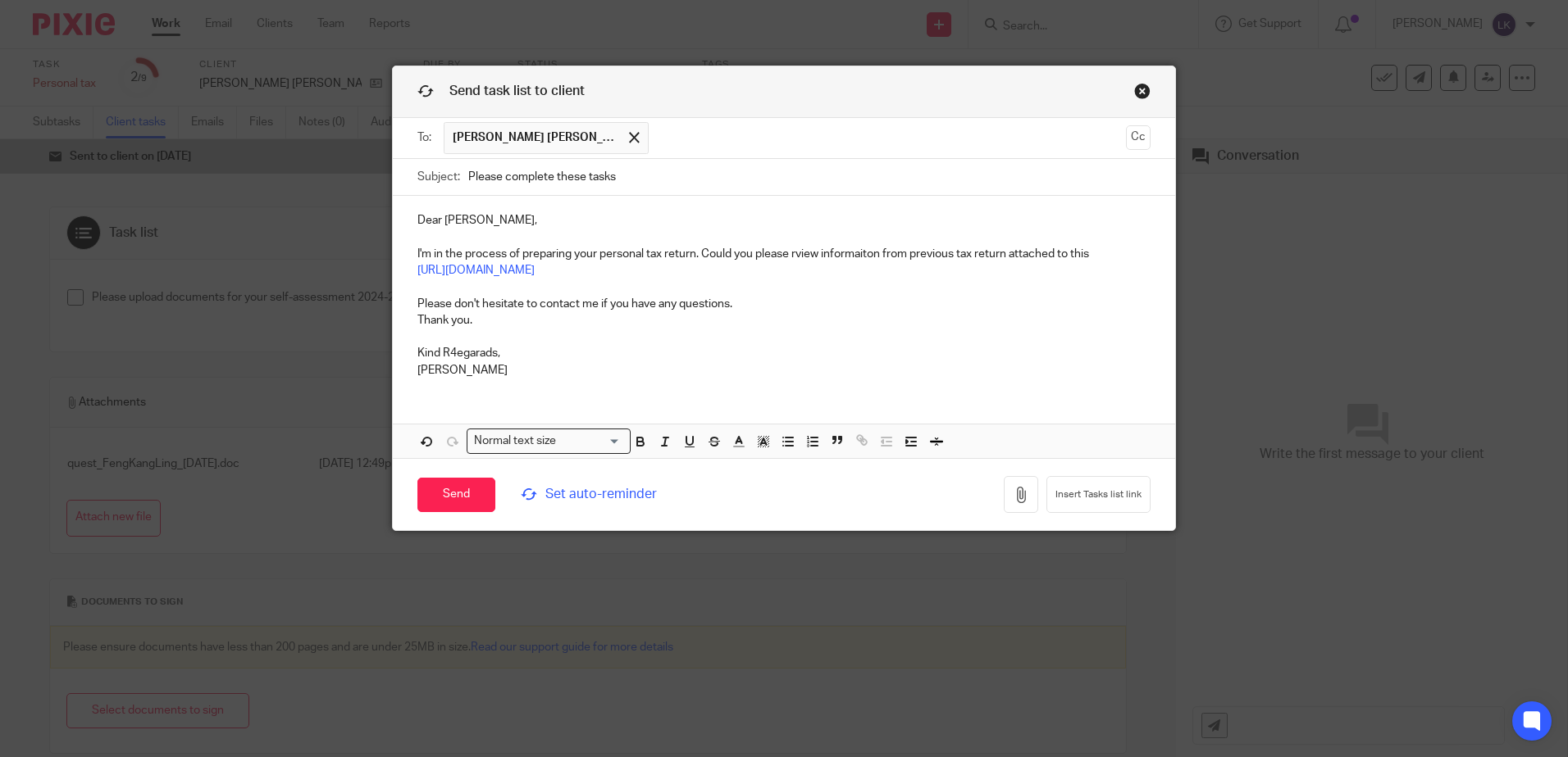
click at [791, 247] on p "Dear Kang Ling, I'm in the process of preparing your personal tax return. Could…" at bounding box center [784, 270] width 733 height 117
click at [852, 250] on p "Dear Kang Ling, I'm in the process of preparing your personal tax return. Could…" at bounding box center [784, 270] width 733 height 117
click at [1095, 252] on p "Dear Kang Ling, I'm in the process of preparing your personal tax return. Could…" at bounding box center [784, 270] width 733 height 117
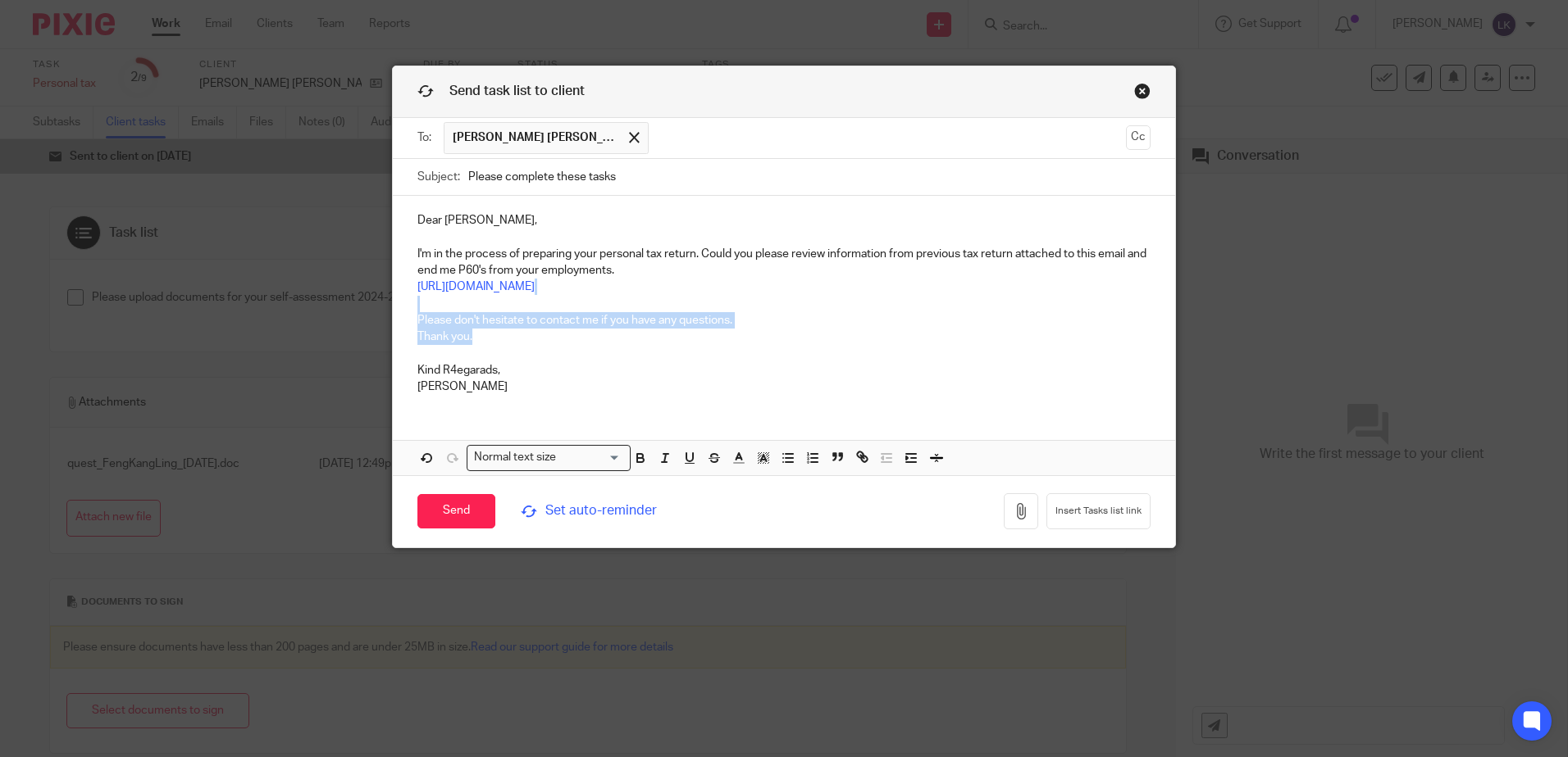
drag, startPoint x: 410, startPoint y: 312, endPoint x: 756, endPoint y: 332, distance: 346.6
click at [756, 332] on p "Dear Kang Ling, I'm in the process of preparing your personal tax return. Could…" at bounding box center [784, 278] width 733 height 133
drag, startPoint x: 726, startPoint y: 317, endPoint x: 693, endPoint y: 318, distance: 33.0
click at [693, 318] on p "Dear Kang Ling, I'm in the process of preparing your personal tax return. Could…" at bounding box center [784, 278] width 733 height 133
click at [738, 321] on p "Dear Kang Ling, I'm in the process of preparing your personal tax return. Could…" at bounding box center [784, 278] width 733 height 133
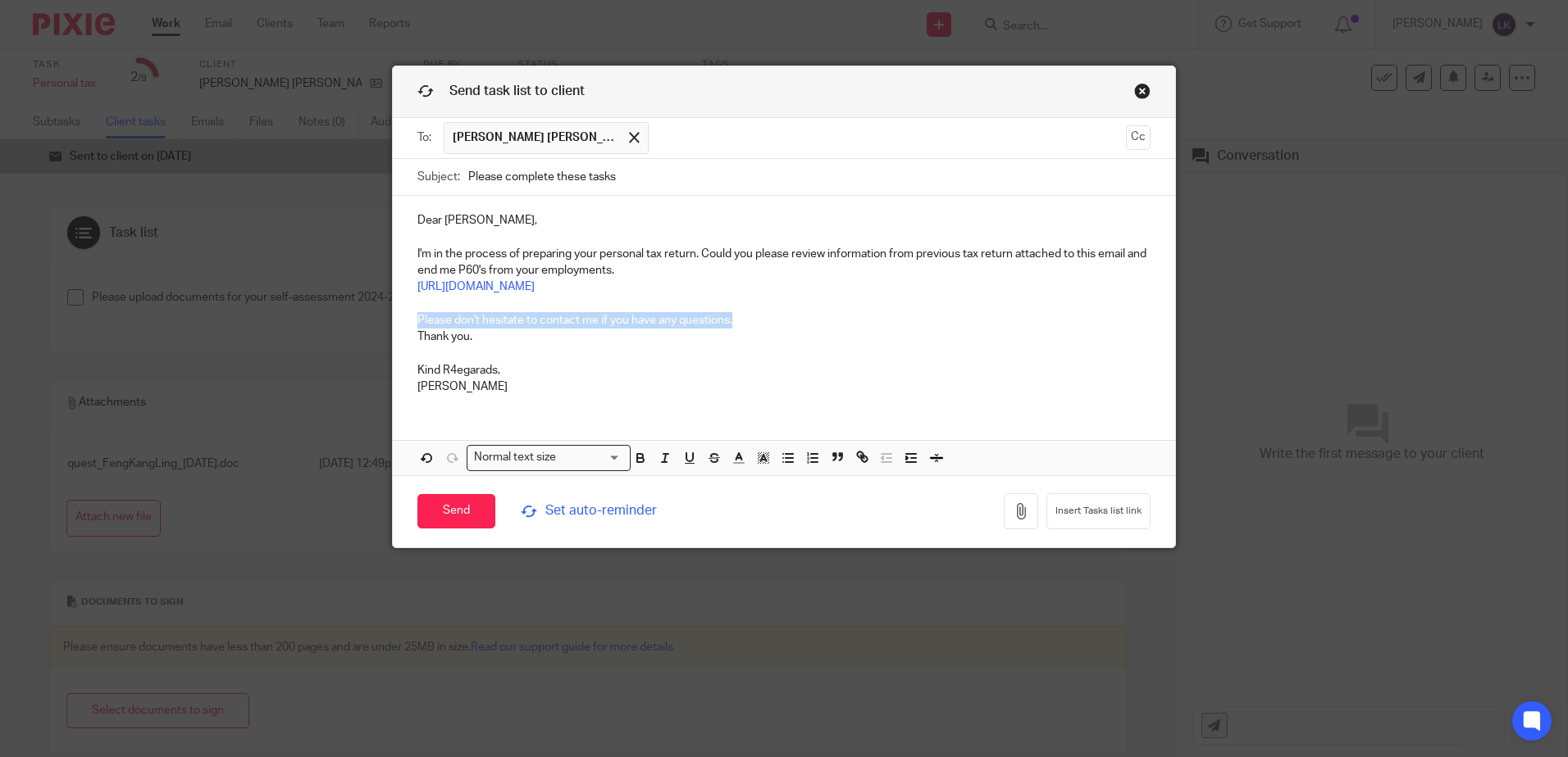
drag, startPoint x: 728, startPoint y: 321, endPoint x: 412, endPoint y: 313, distance: 316.1
click at [418, 313] on p "Dear Kang Ling, I'm in the process of preparing your personal tax return. Could…" at bounding box center [784, 278] width 733 height 133
click at [436, 322] on p "Dear Kang Ling, I'm in the process of preparing your personal tax return. Could…" at bounding box center [784, 278] width 733 height 133
click at [453, 370] on p "Kind R4egarads," at bounding box center [784, 370] width 733 height 16
click at [967, 324] on p "Dear Kang Ling, I'm in the process of preparing your personal tax return. Could…" at bounding box center [784, 278] width 733 height 133
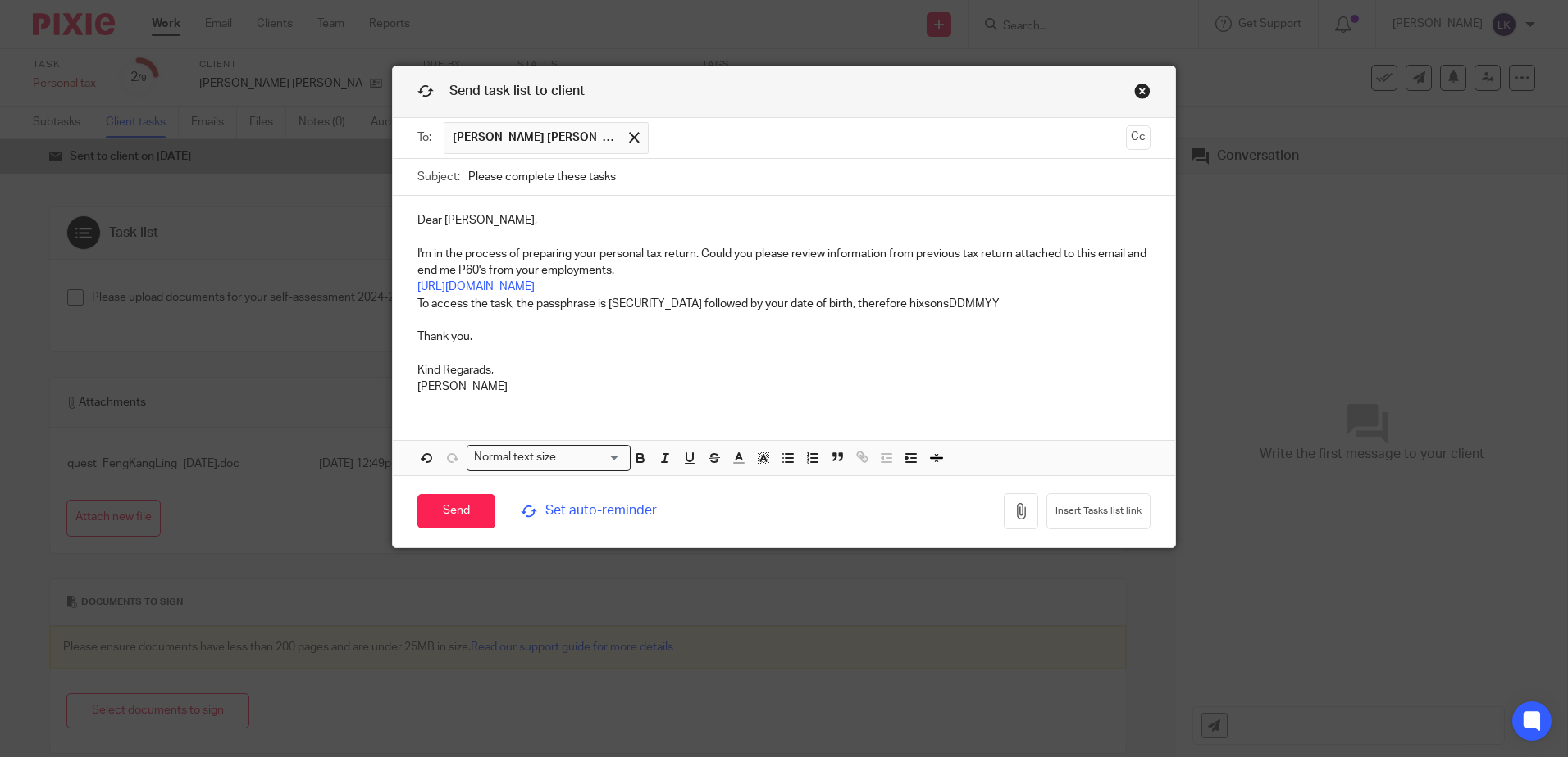
drag, startPoint x: 466, startPoint y: 170, endPoint x: 702, endPoint y: 183, distance: 236.4
click at [701, 183] on input "Please complete these tasks" at bounding box center [809, 177] width 682 height 37
type input "Personal tax 2024-25"
click at [649, 264] on p "Dear Kang Ling, I'm in the process of preparing your personal tax return. Could…" at bounding box center [784, 262] width 733 height 100
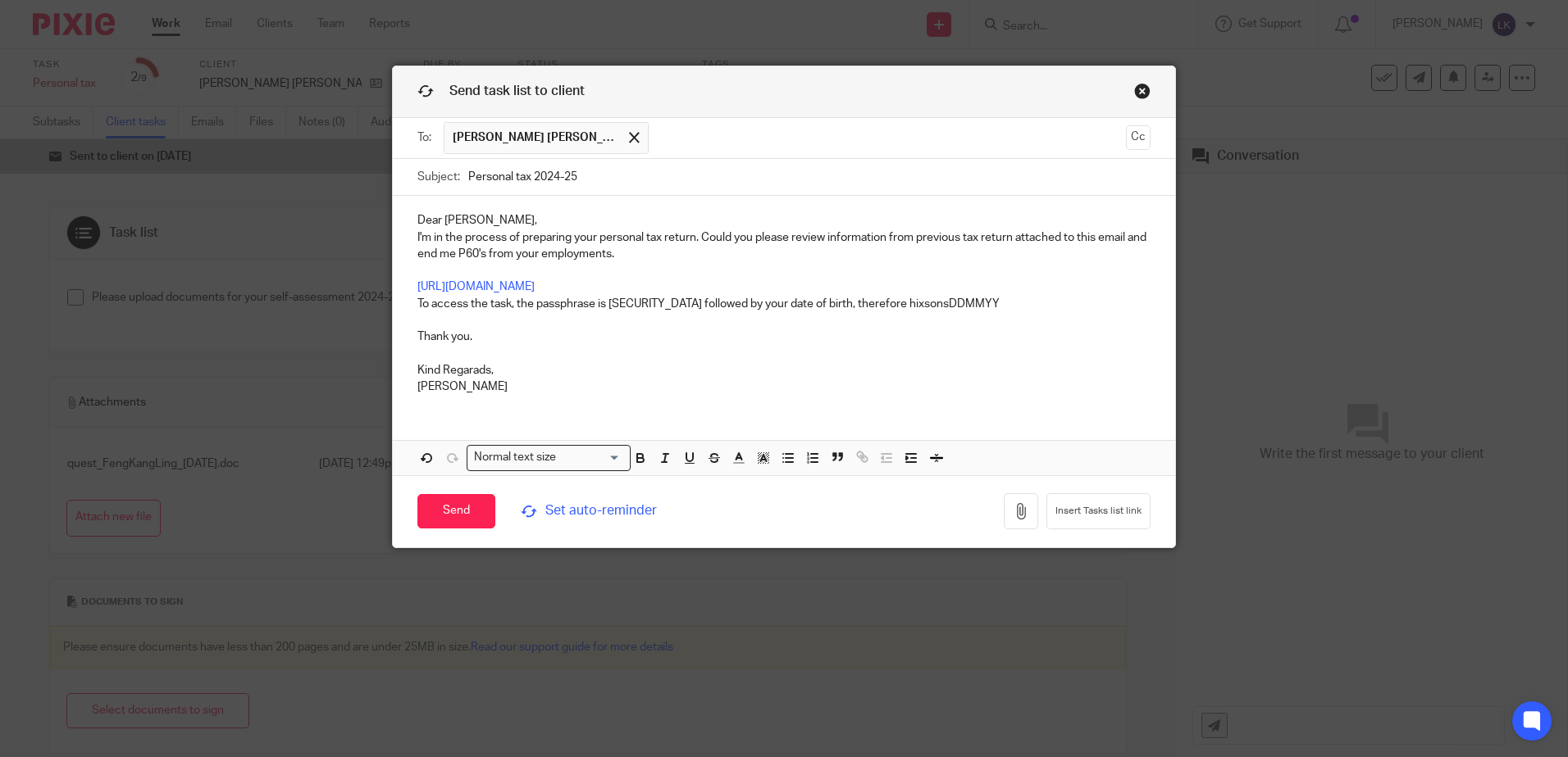
click at [436, 252] on p "Dear Kang Ling, I'm in the process of preparing your personal tax return. Could…" at bounding box center [784, 237] width 733 height 50
click at [502, 249] on p "Dear Kang Ling, I'm in the process of preparing your personal tax return. Could…" at bounding box center [784, 237] width 733 height 50
click at [410, 305] on div "Dear Kang Ling, I'm in the process of preparing your personal tax return. Could…" at bounding box center [784, 302] width 782 height 211
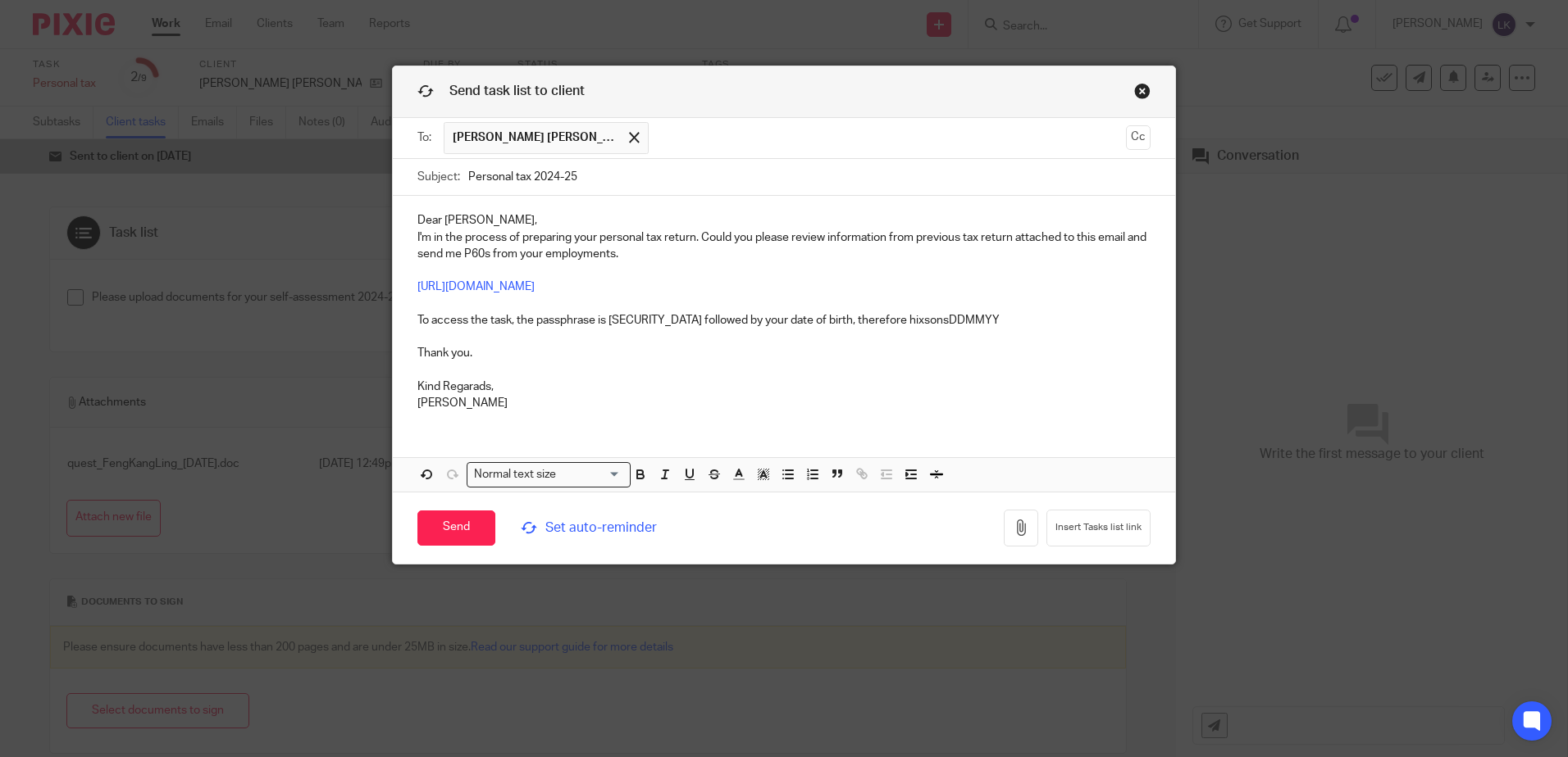
click at [475, 389] on p "Kind Regarads," at bounding box center [784, 387] width 733 height 16
click at [449, 404] on p "Lenka" at bounding box center [784, 403] width 733 height 16
click at [446, 529] on input "Send" at bounding box center [456, 528] width 78 height 35
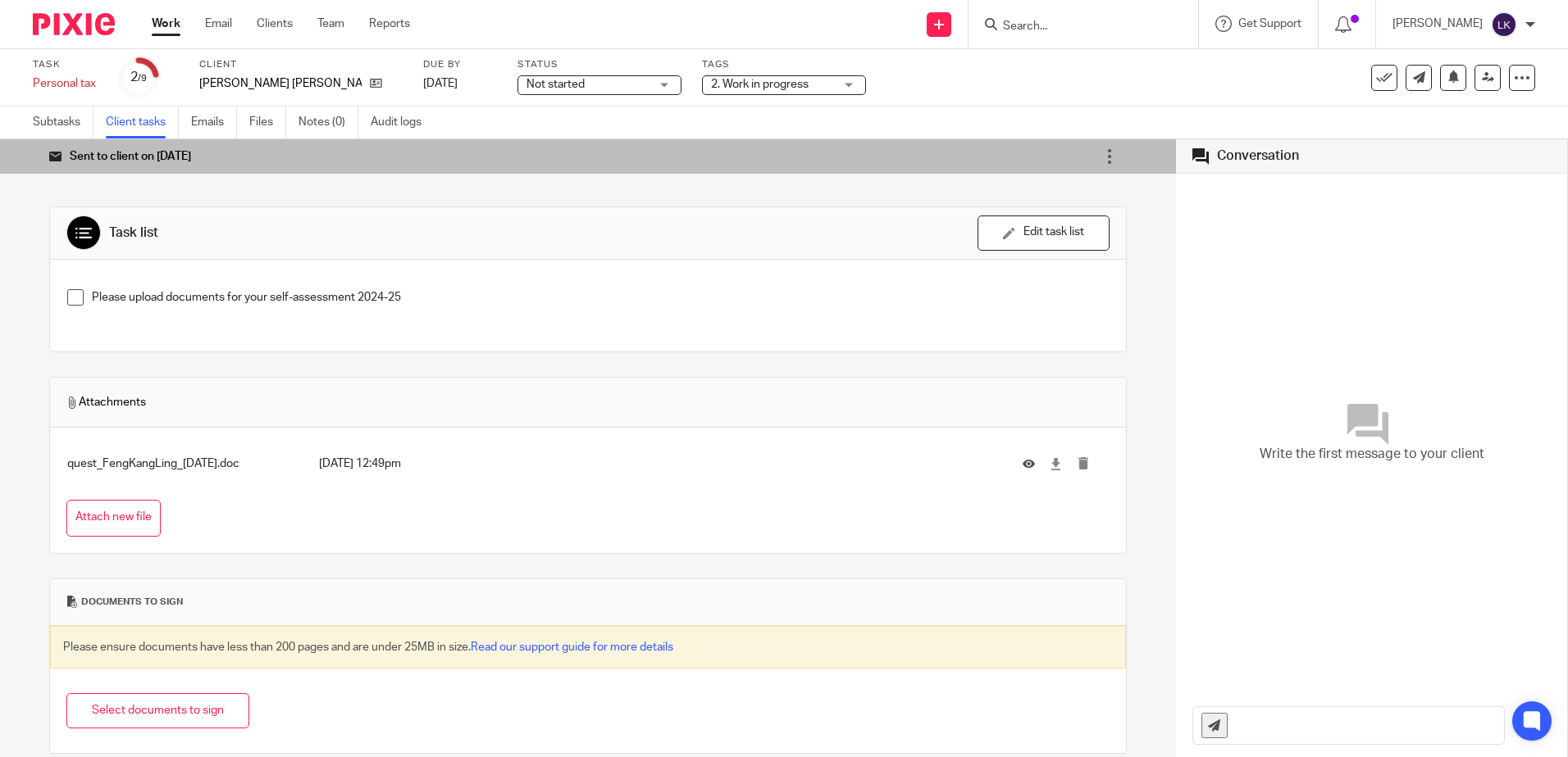
click at [1030, 33] on input "Search" at bounding box center [1075, 27] width 147 height 14
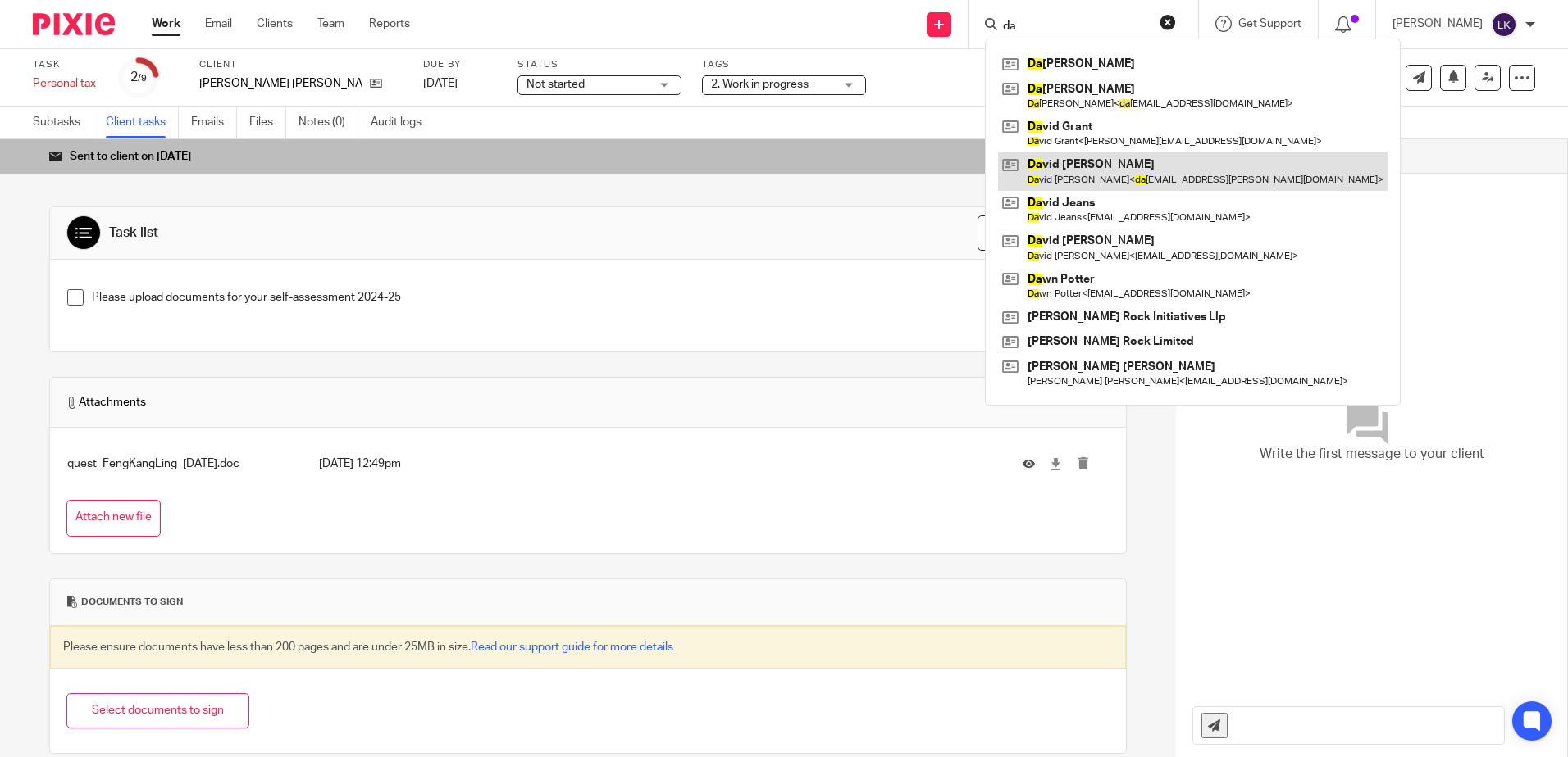
type input "da"
click at [1094, 173] on link at bounding box center [1192, 172] width 390 height 38
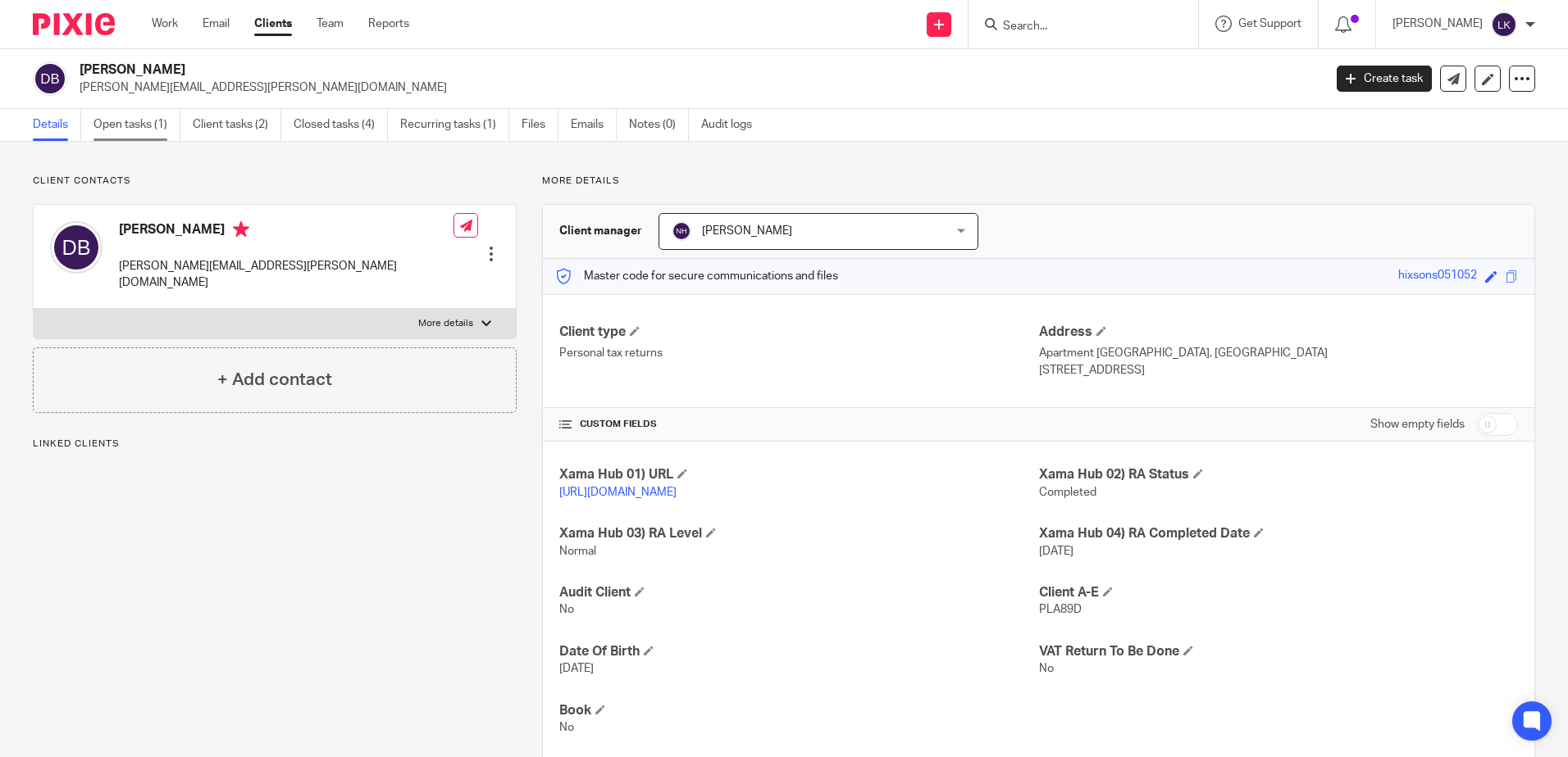
click at [136, 125] on link "Open tasks (1)" at bounding box center [136, 125] width 87 height 32
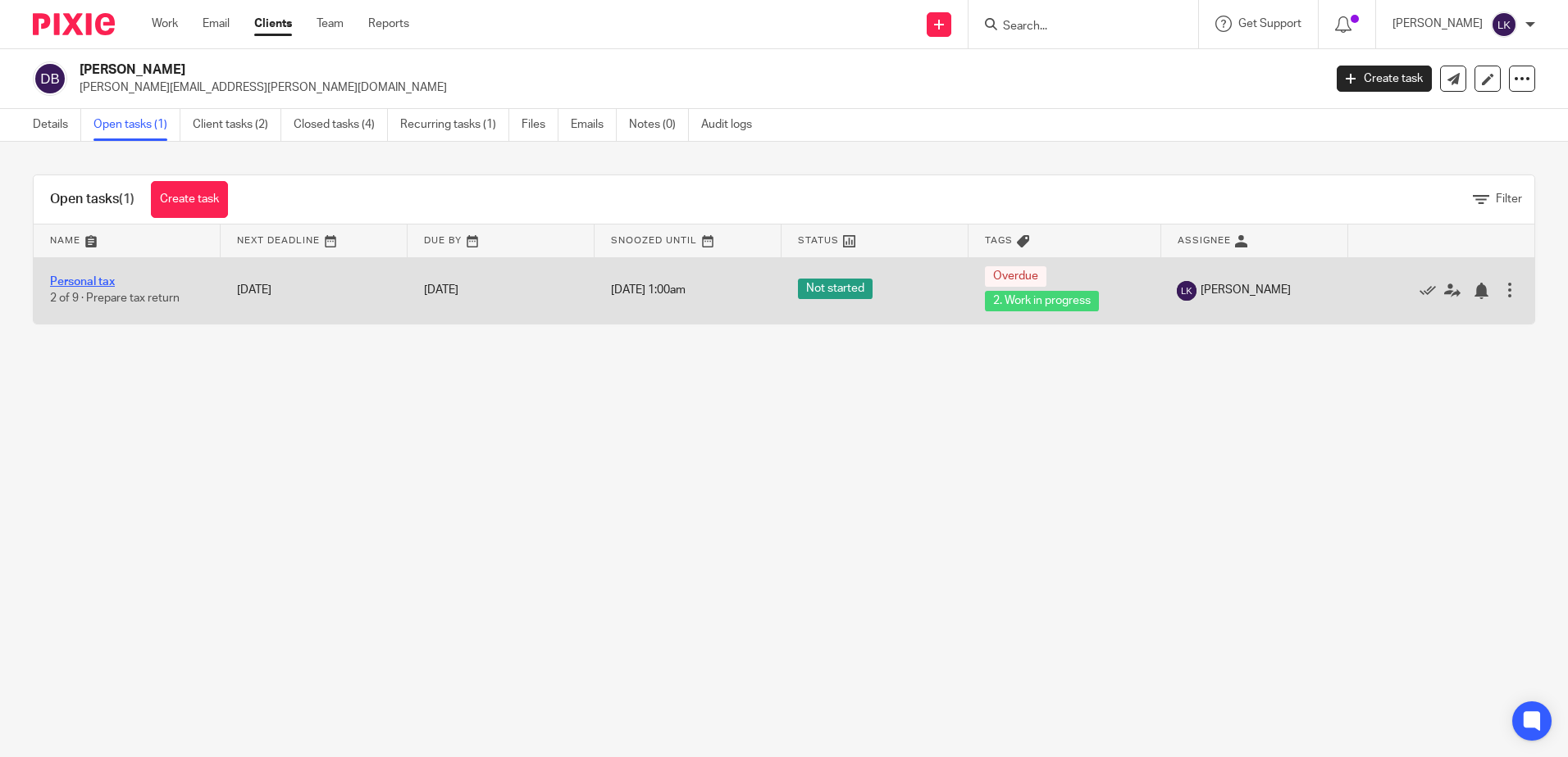
click at [88, 276] on link "Personal tax" at bounding box center [82, 282] width 65 height 12
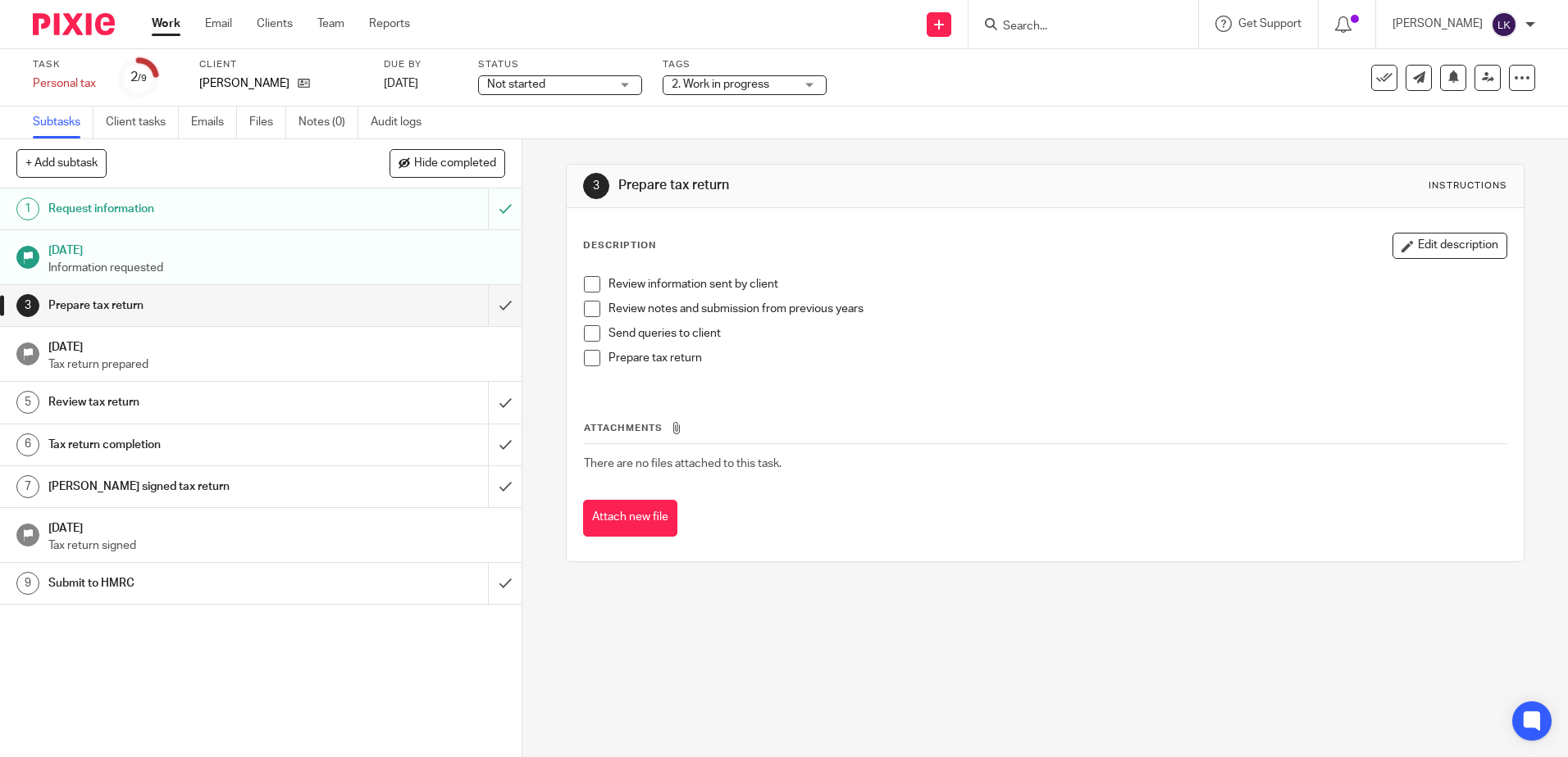
click at [252, 197] on h1 "Request information" at bounding box center [190, 209] width 282 height 24
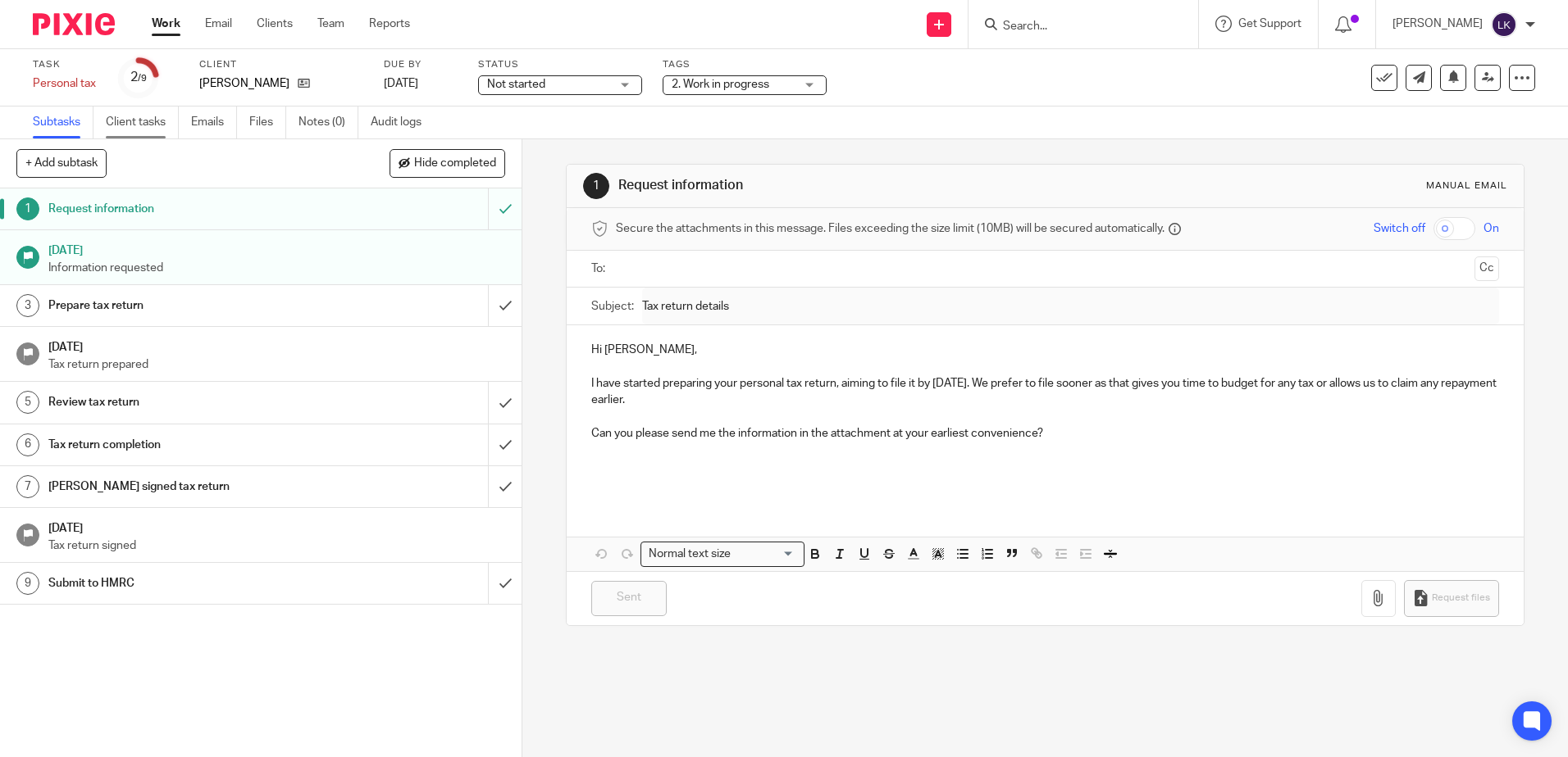
click at [130, 115] on link "Client tasks" at bounding box center [142, 122] width 73 height 32
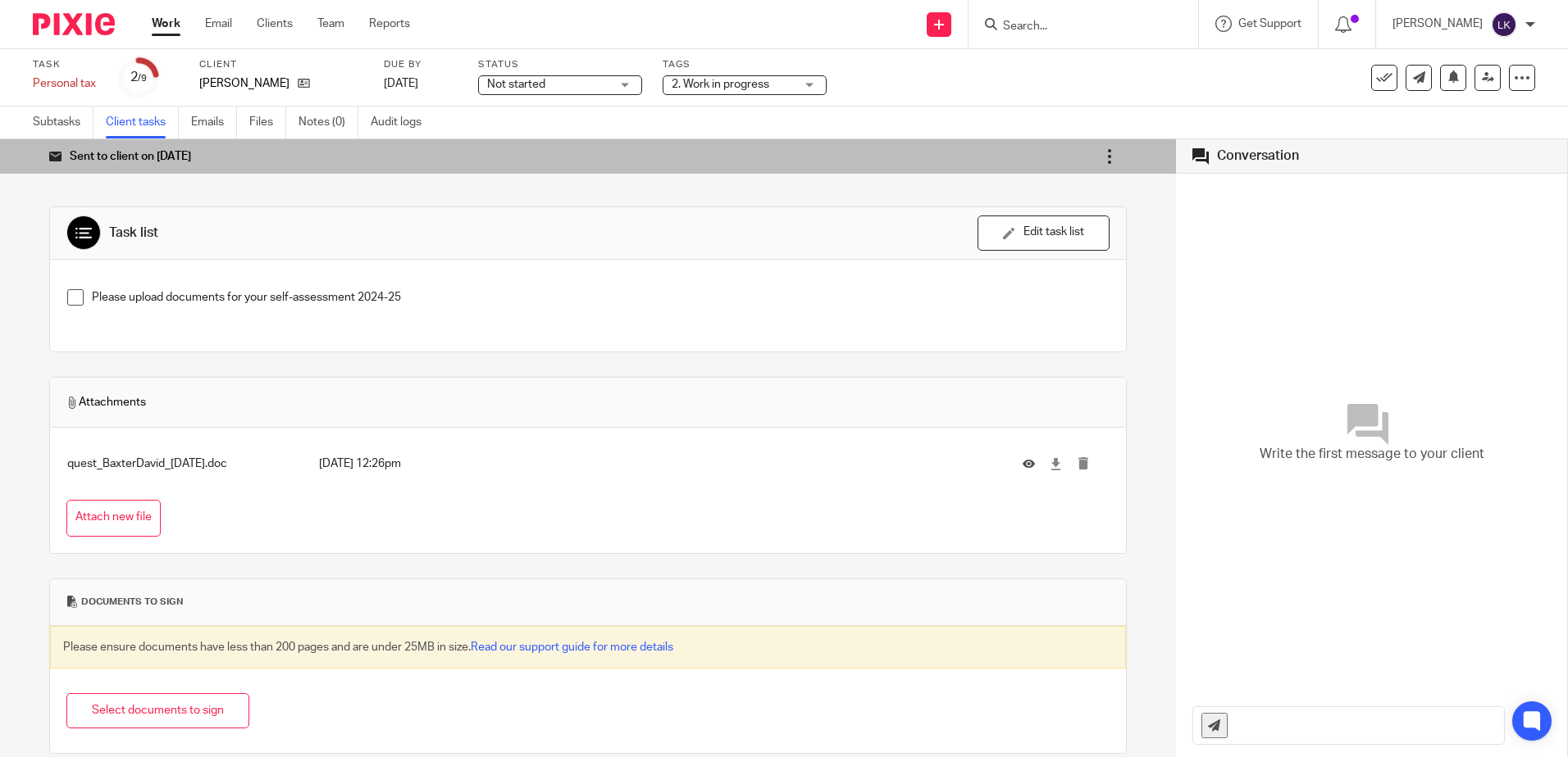
click at [1101, 154] on icon at bounding box center [1109, 156] width 16 height 16
click at [1037, 201] on link "Re-send email" at bounding box center [1045, 201] width 73 height 15
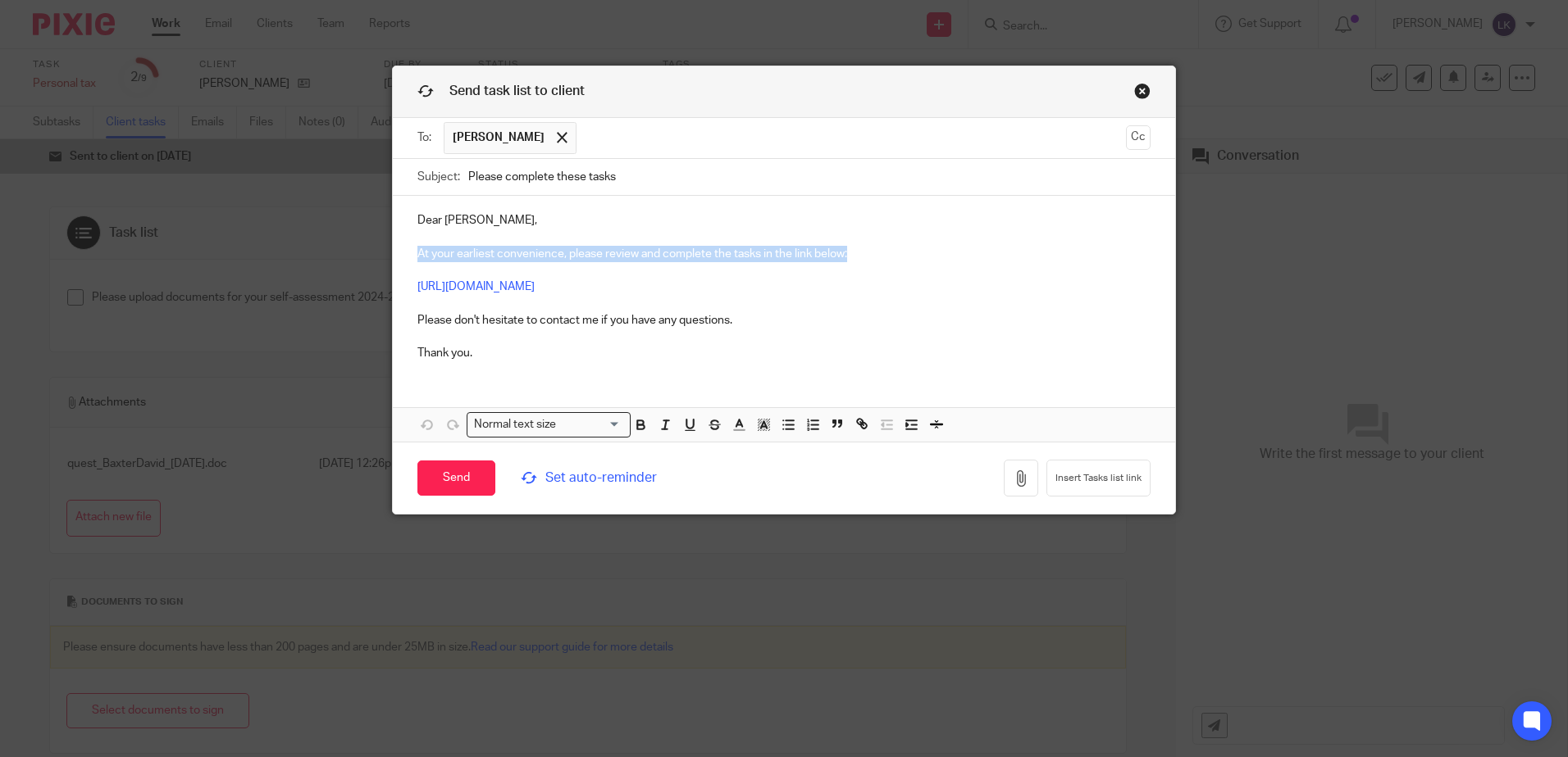
drag, startPoint x: 411, startPoint y: 248, endPoint x: 893, endPoint y: 248, distance: 482.0
click at [893, 248] on p "Dear David, At your earliest convenience, please review and complete the tasks …" at bounding box center [784, 286] width 733 height 149
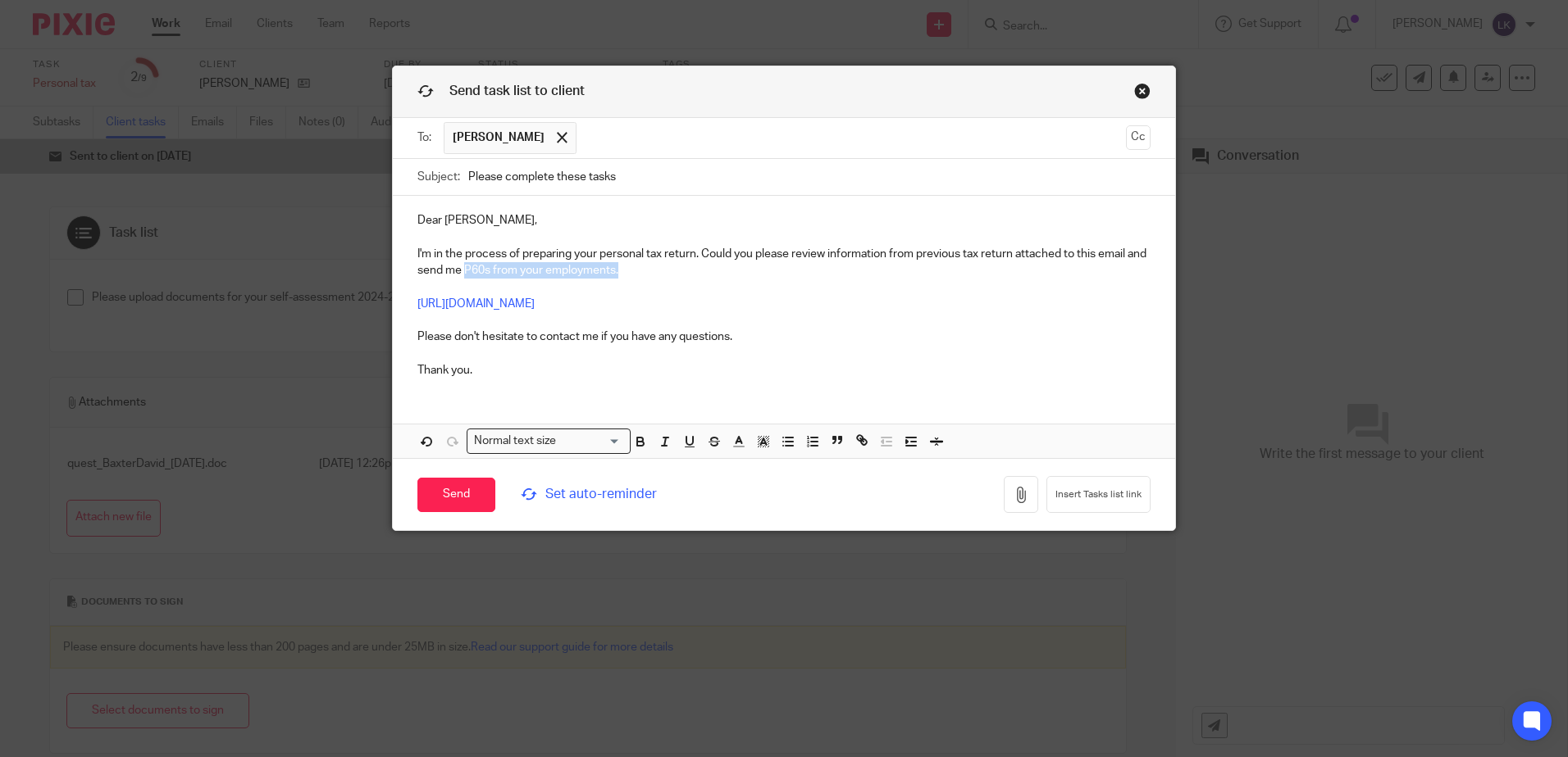
drag, startPoint x: 481, startPoint y: 270, endPoint x: 645, endPoint y: 266, distance: 164.0
click at [645, 266] on p "Dear David, I'm in the process of preparing your personal tax return. Could you…" at bounding box center [784, 295] width 733 height 166
drag, startPoint x: 411, startPoint y: 333, endPoint x: 755, endPoint y: 333, distance: 344.0
click at [755, 333] on p "Dear David, I'm in the process of preparing your personal tax return. Could you…" at bounding box center [784, 295] width 733 height 166
drag, startPoint x: 407, startPoint y: 366, endPoint x: 508, endPoint y: 378, distance: 101.7
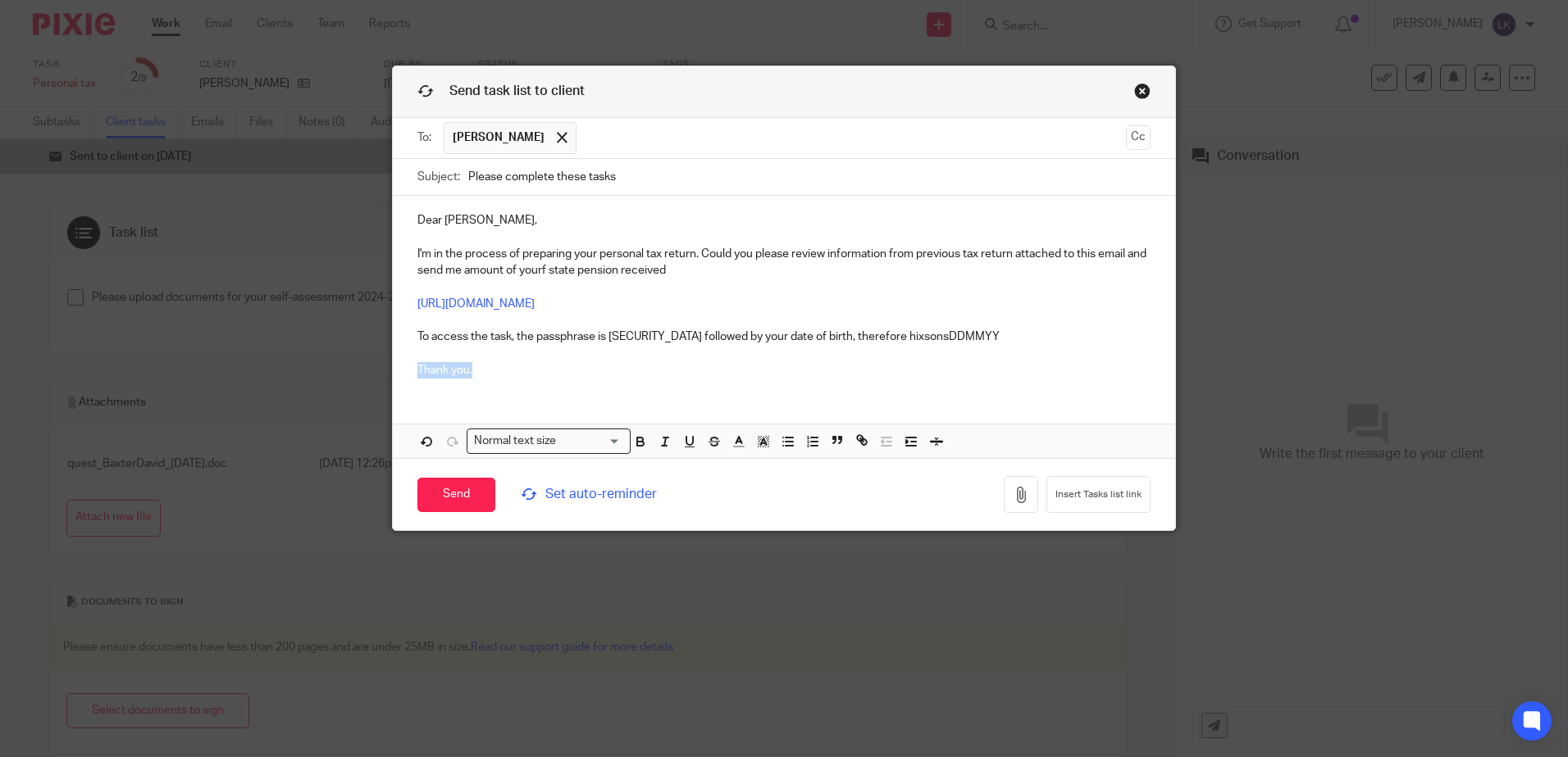
click at [508, 378] on div "Dear David, I'm in the process of preparing your personal tax return. Could you…" at bounding box center [784, 294] width 782 height 195
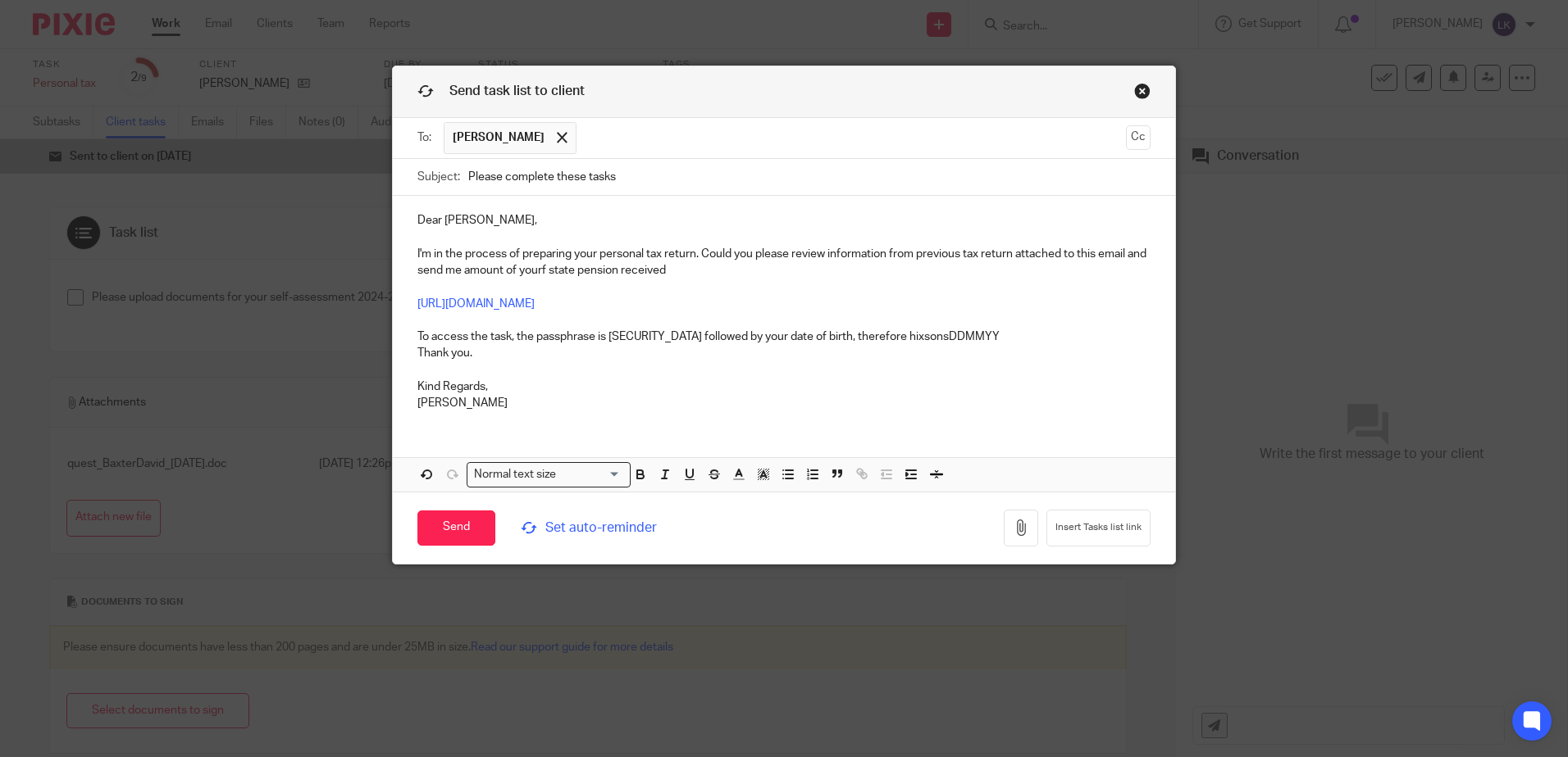
click at [549, 269] on p "Dear David, I'm in the process of preparing your personal tax return. Could you…" at bounding box center [784, 286] width 733 height 149
click at [561, 268] on p "Dear David, I'm in the process of preparing your personal tax return. Could you…" at bounding box center [784, 286] width 733 height 149
click at [688, 265] on p "Dear David, I'm in the process of preparing your personal tax return. Could you…" at bounding box center [784, 286] width 733 height 149
drag, startPoint x: 466, startPoint y: 179, endPoint x: 624, endPoint y: 181, distance: 158.0
click at [624, 181] on input "Please complete these tasks" at bounding box center [809, 177] width 682 height 37
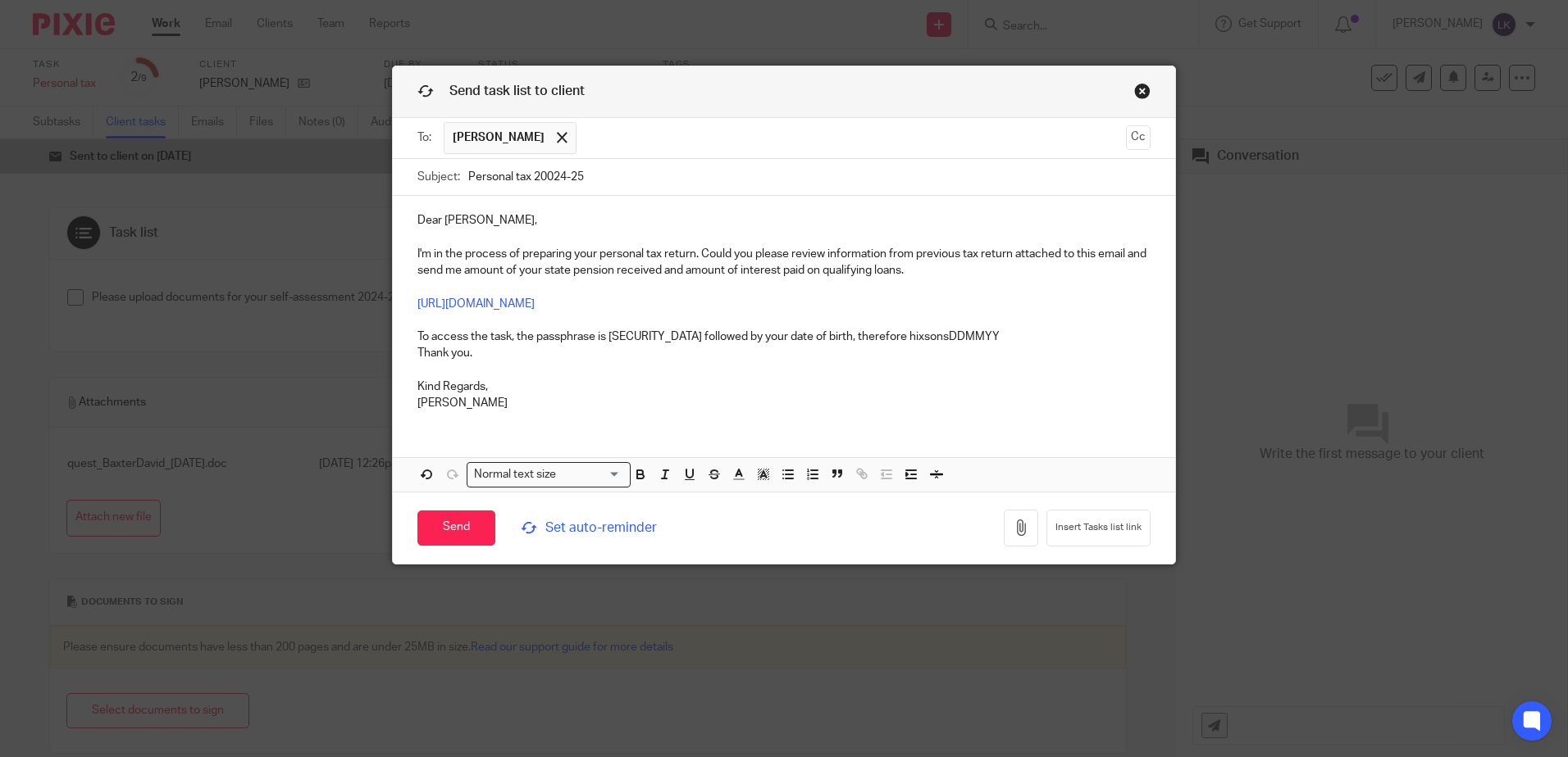
click at [543, 177] on input "Personal tax 20024-25" at bounding box center [809, 177] width 682 height 37
type input "Personal tax 2024-25"
click at [953, 276] on p "Dear David, I'm in the process of preparing your personal tax return. Could you…" at bounding box center [784, 286] width 733 height 149
click at [458, 523] on input "Send" at bounding box center [456, 528] width 78 height 35
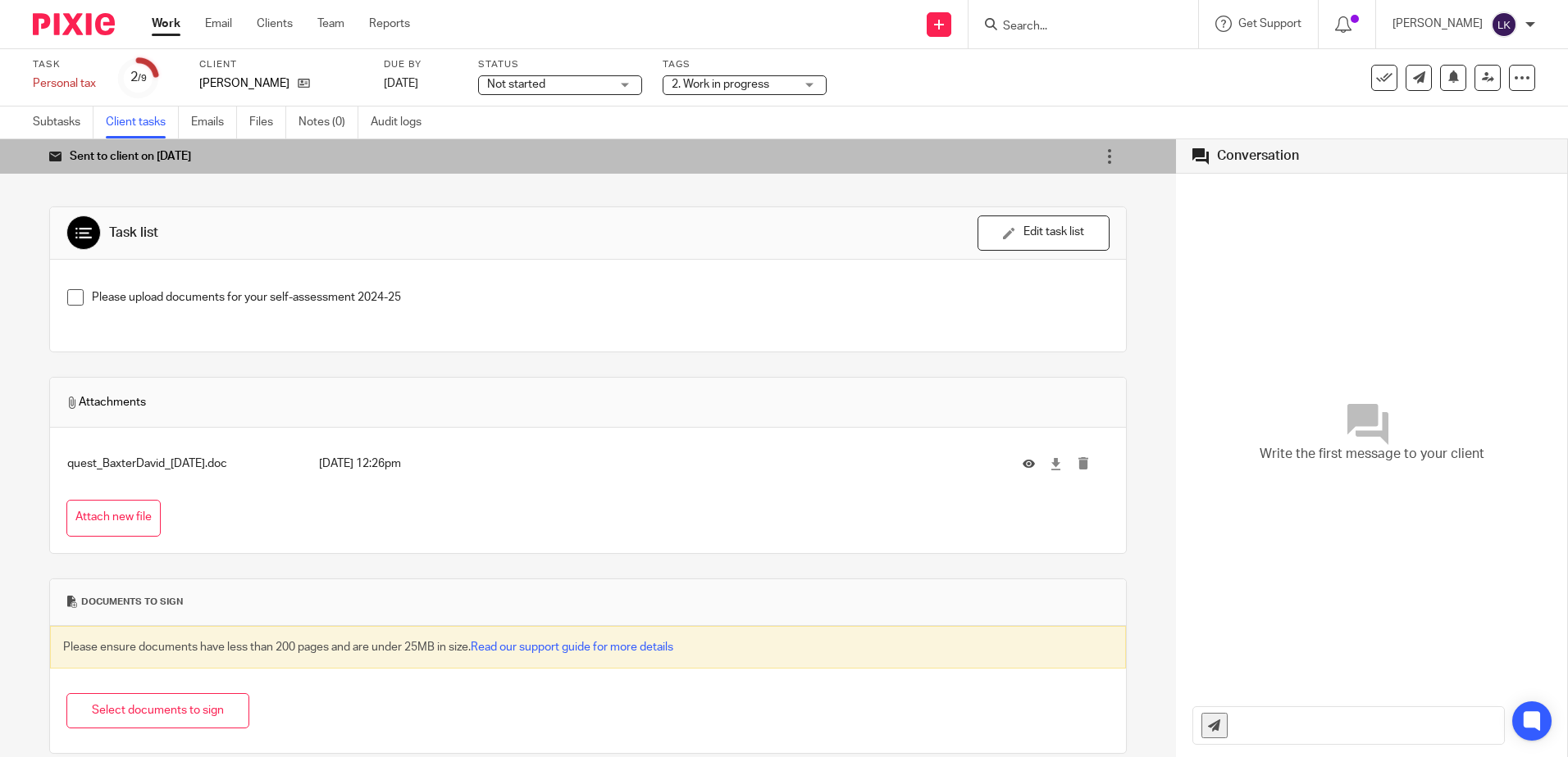
click at [168, 22] on link "Work" at bounding box center [166, 23] width 29 height 16
